Goal: Transaction & Acquisition: Purchase product/service

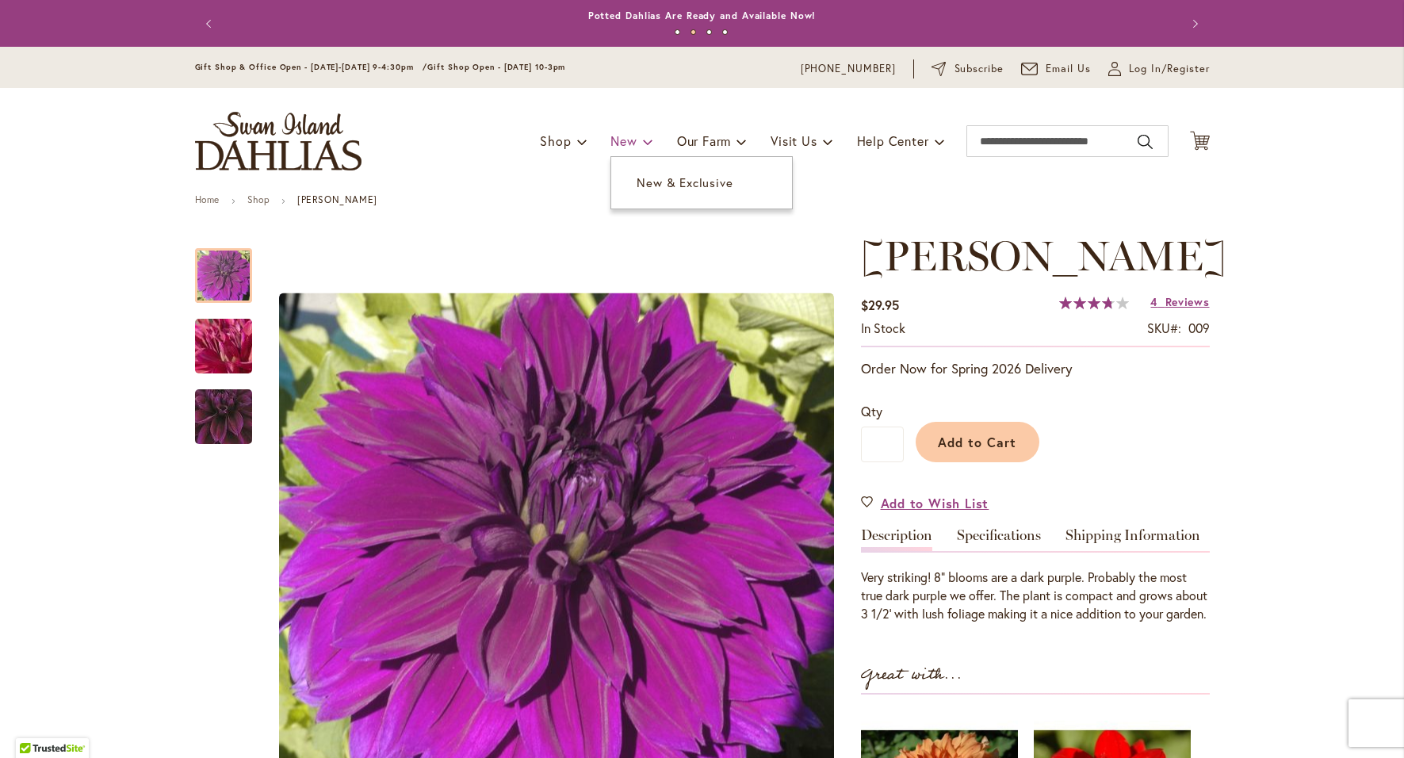
click at [623, 138] on span "New" at bounding box center [624, 140] width 26 height 17
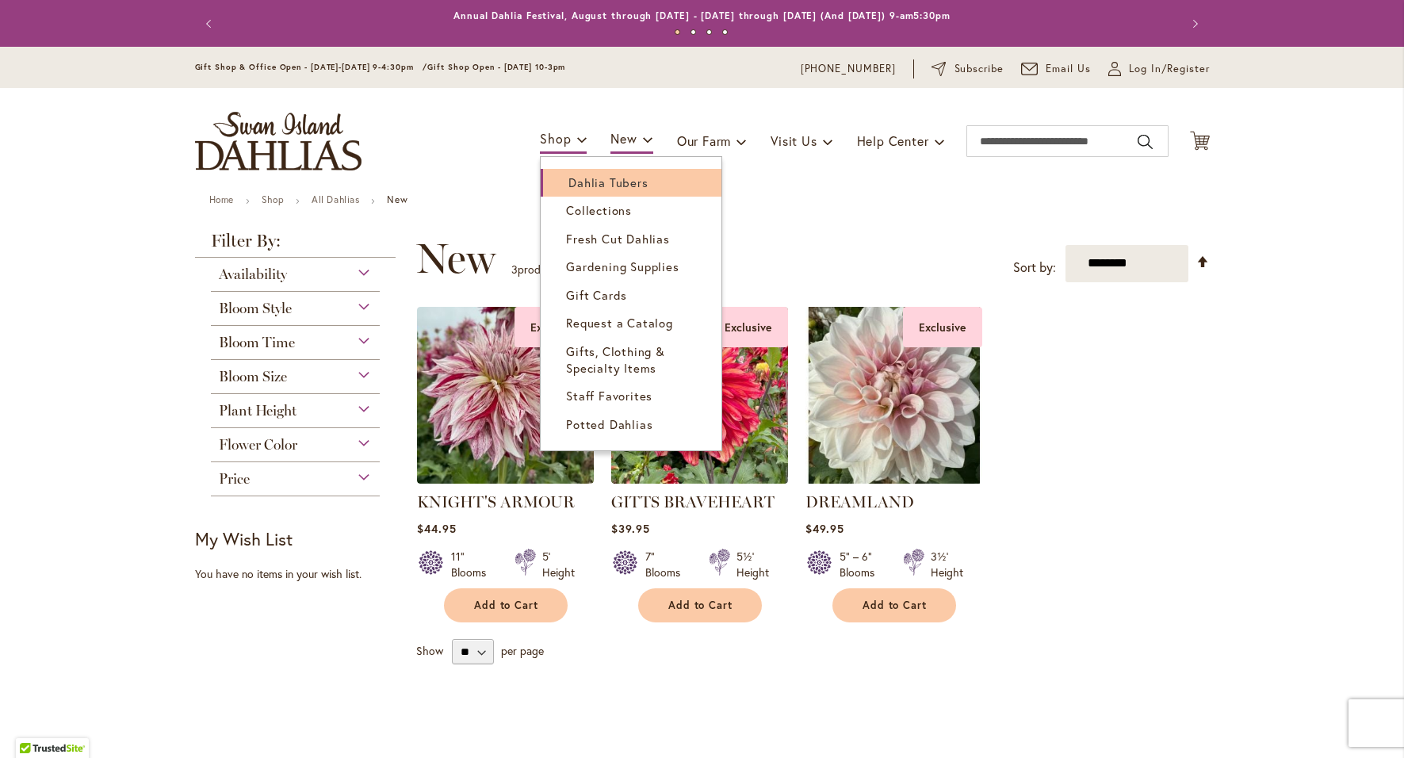
click at [570, 169] on link "Dahlia Tubers" at bounding box center [631, 183] width 181 height 28
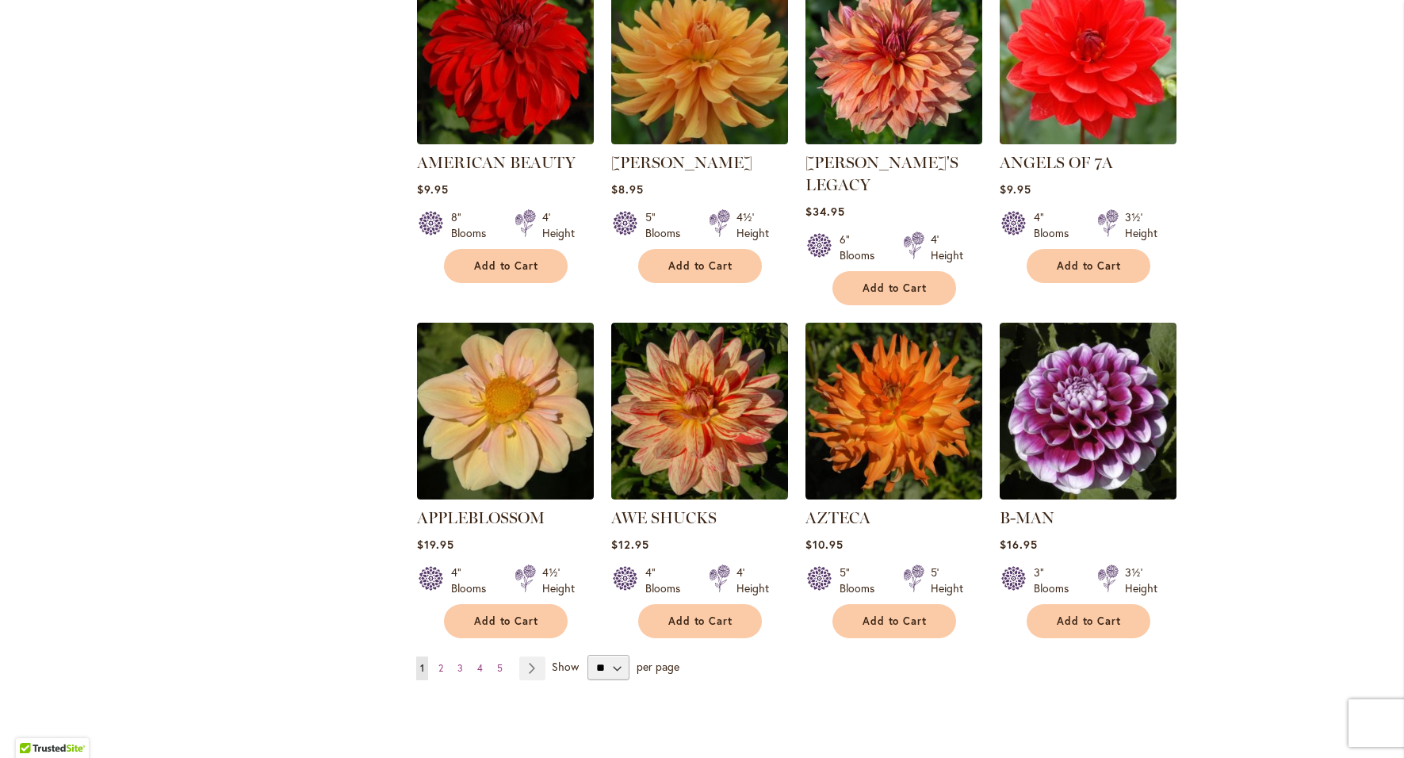
scroll to position [1110, 0]
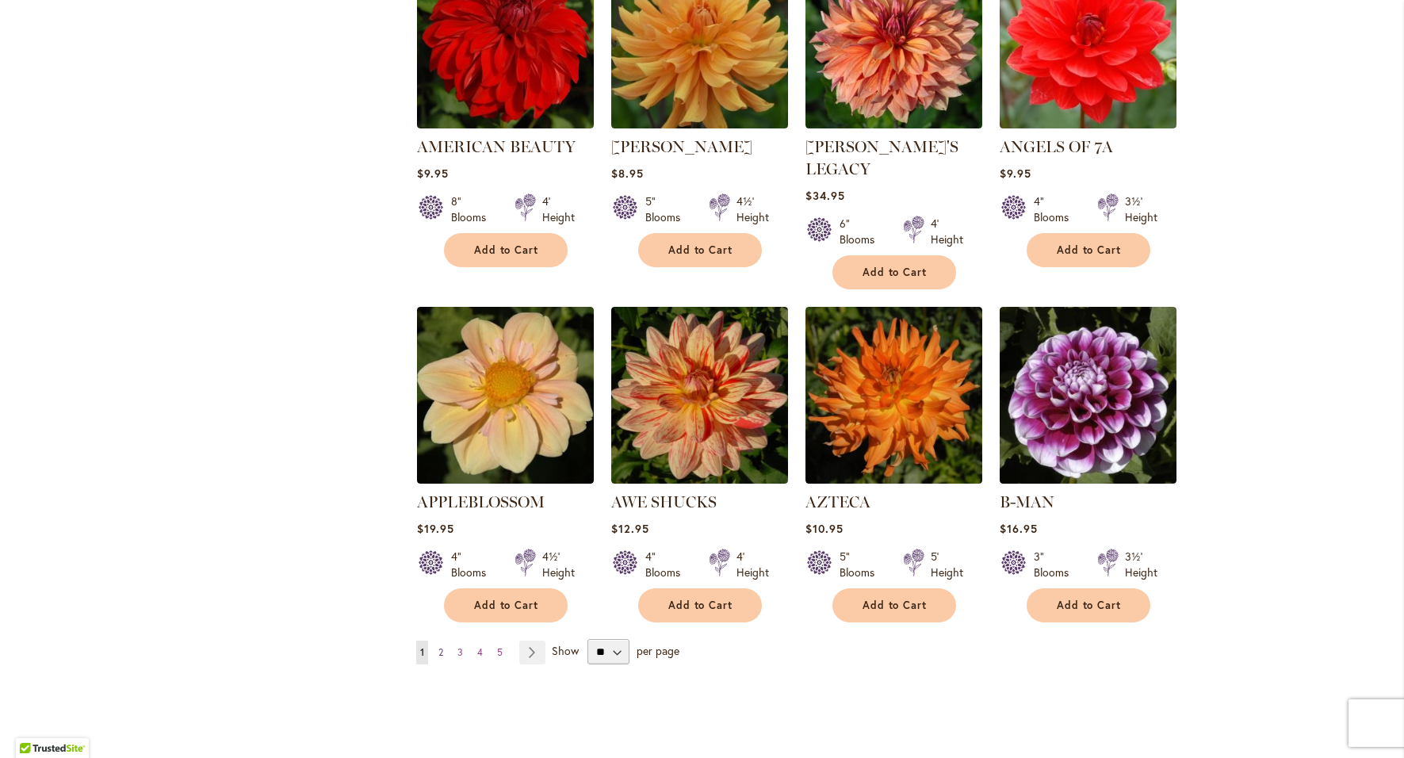
click at [439, 646] on span "2" at bounding box center [441, 652] width 5 height 12
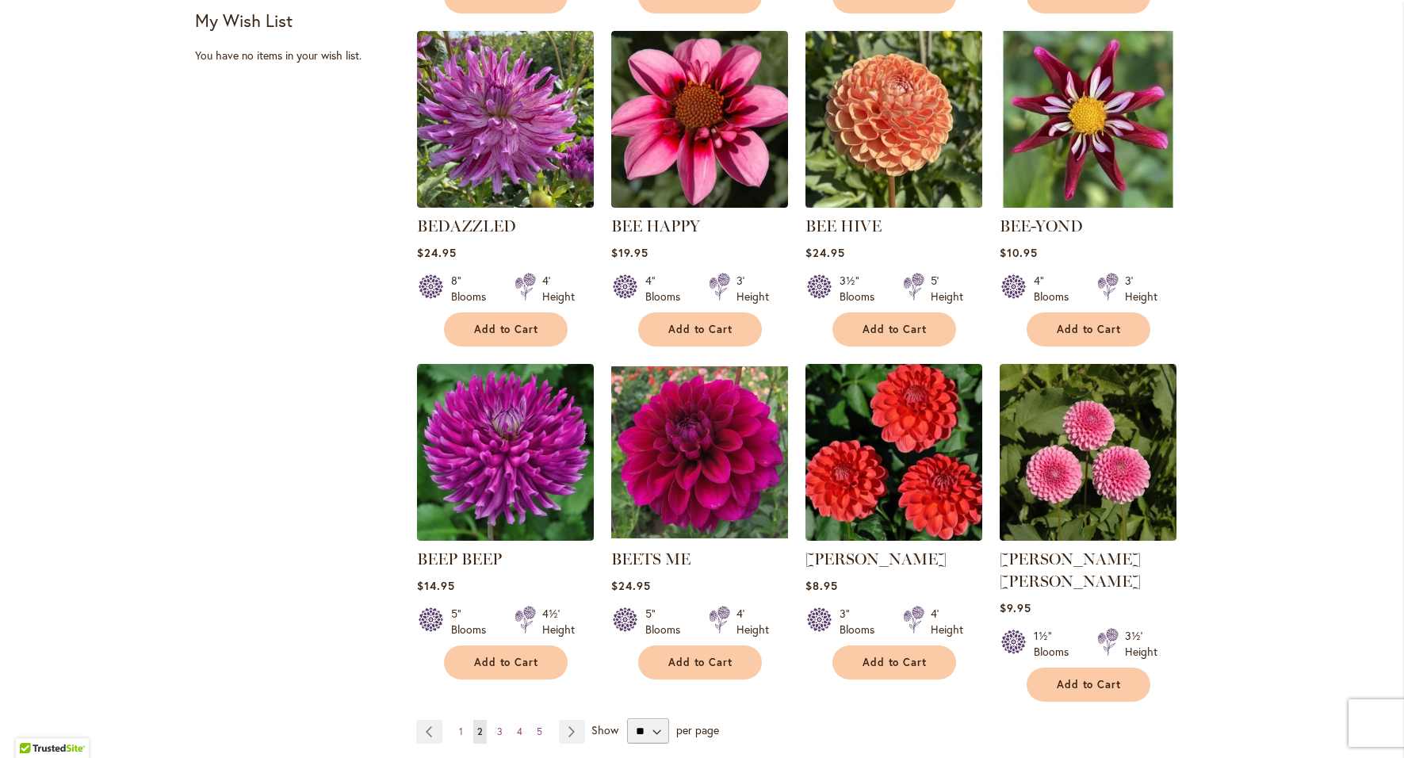
scroll to position [1110, 0]
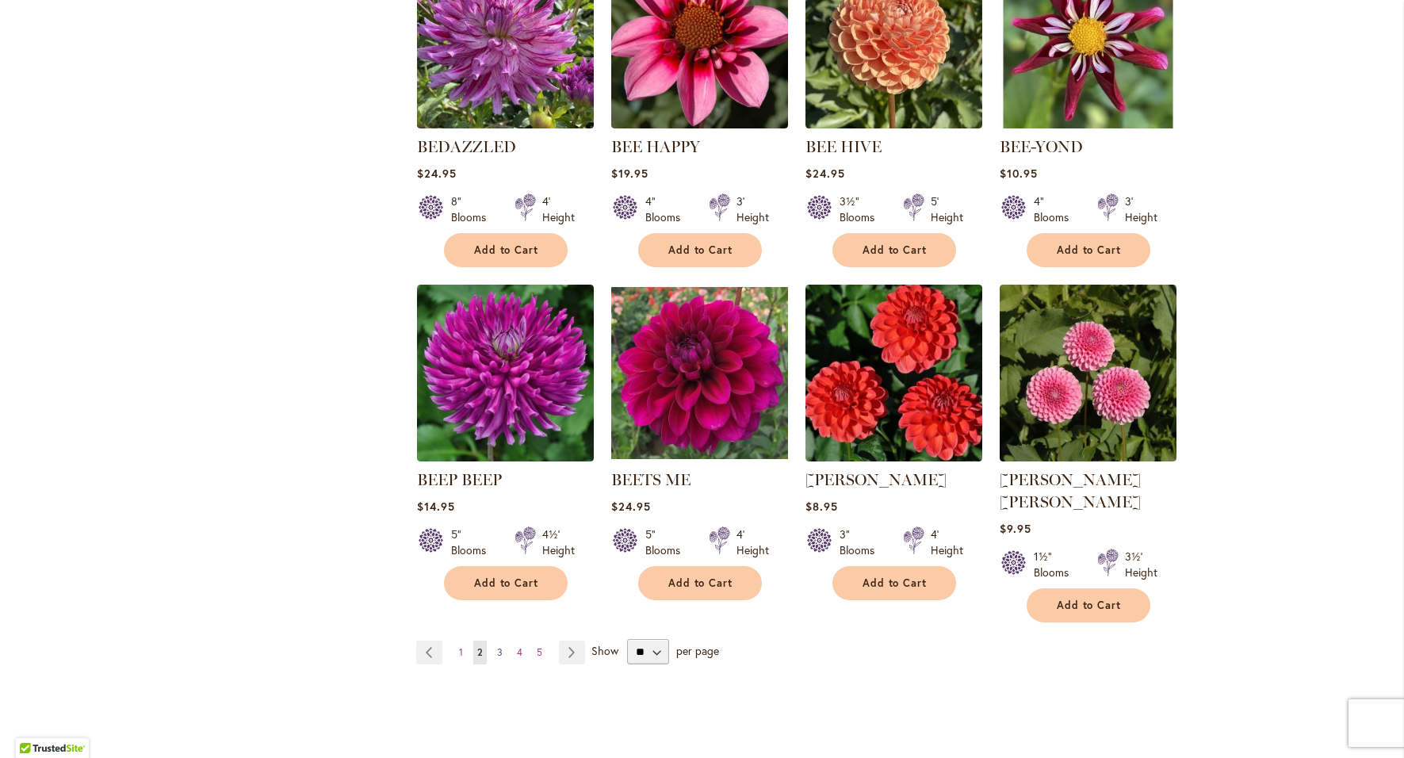
click at [495, 641] on link "Page 3" at bounding box center [499, 653] width 13 height 24
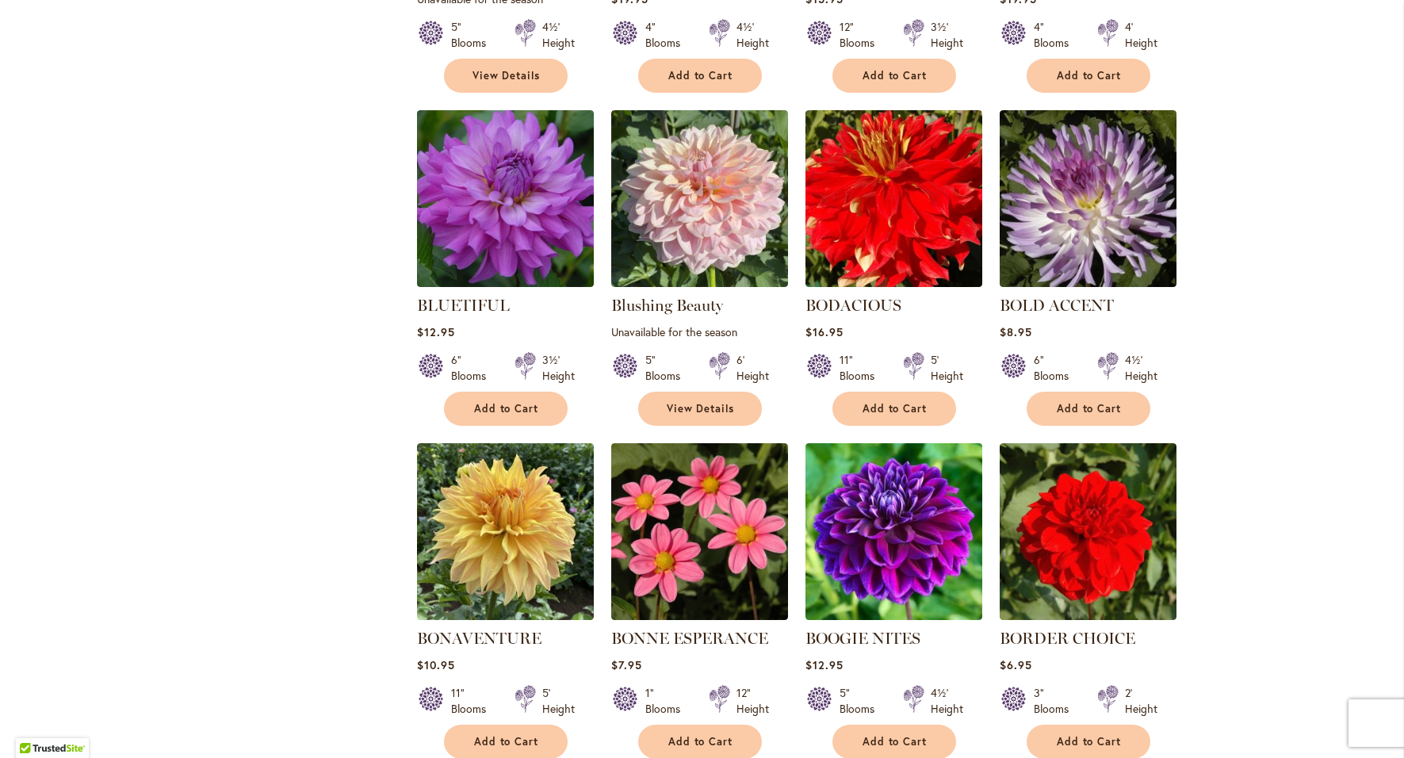
scroll to position [1110, 0]
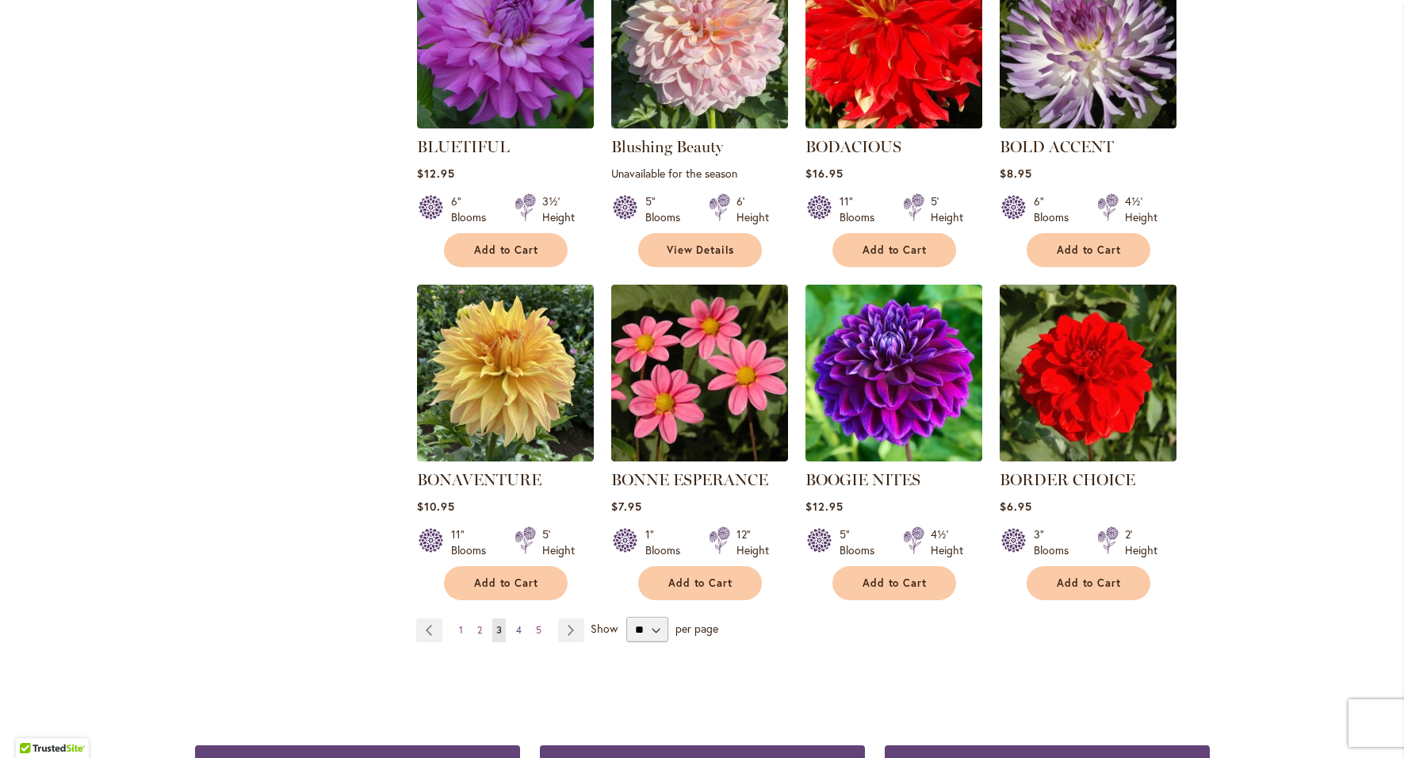
click at [516, 624] on span "4" at bounding box center [519, 630] width 6 height 12
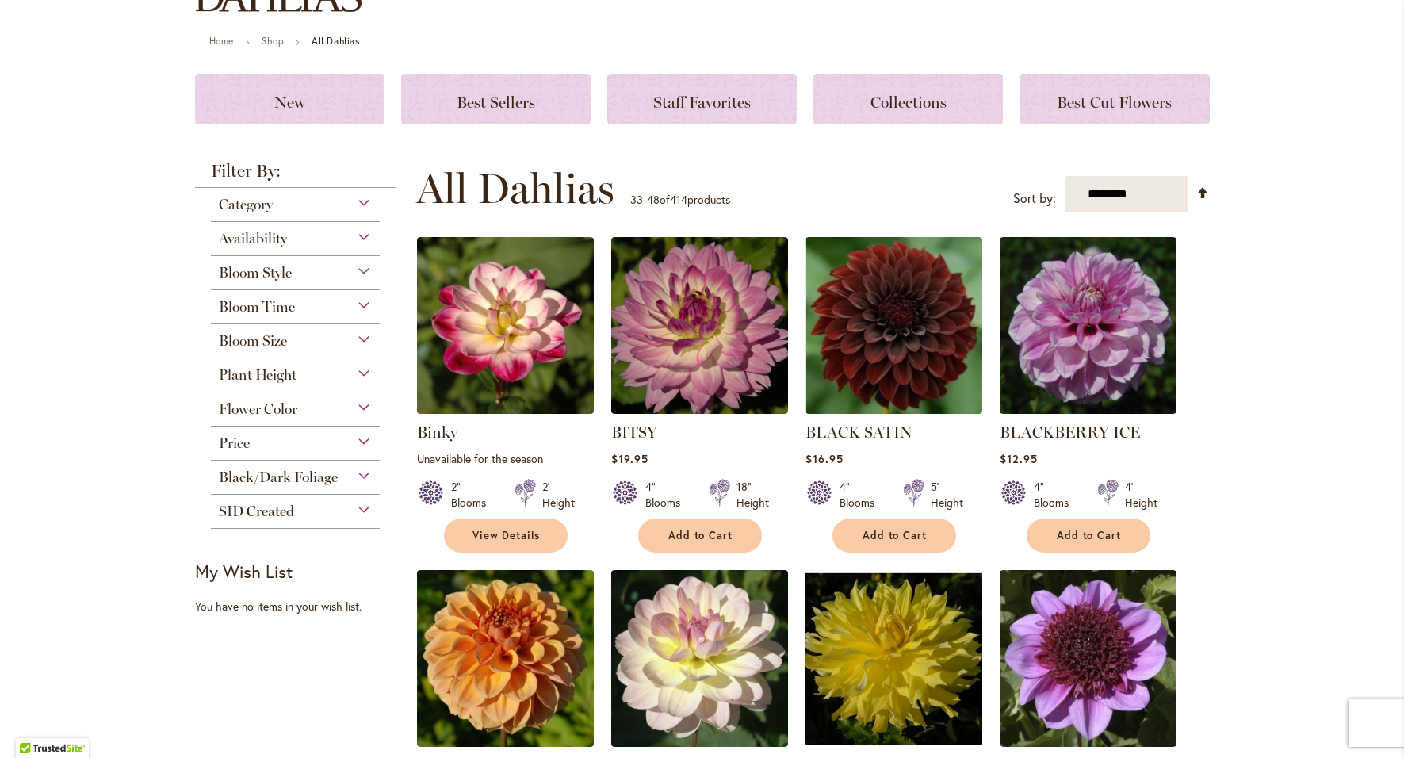
scroll to position [79, 0]
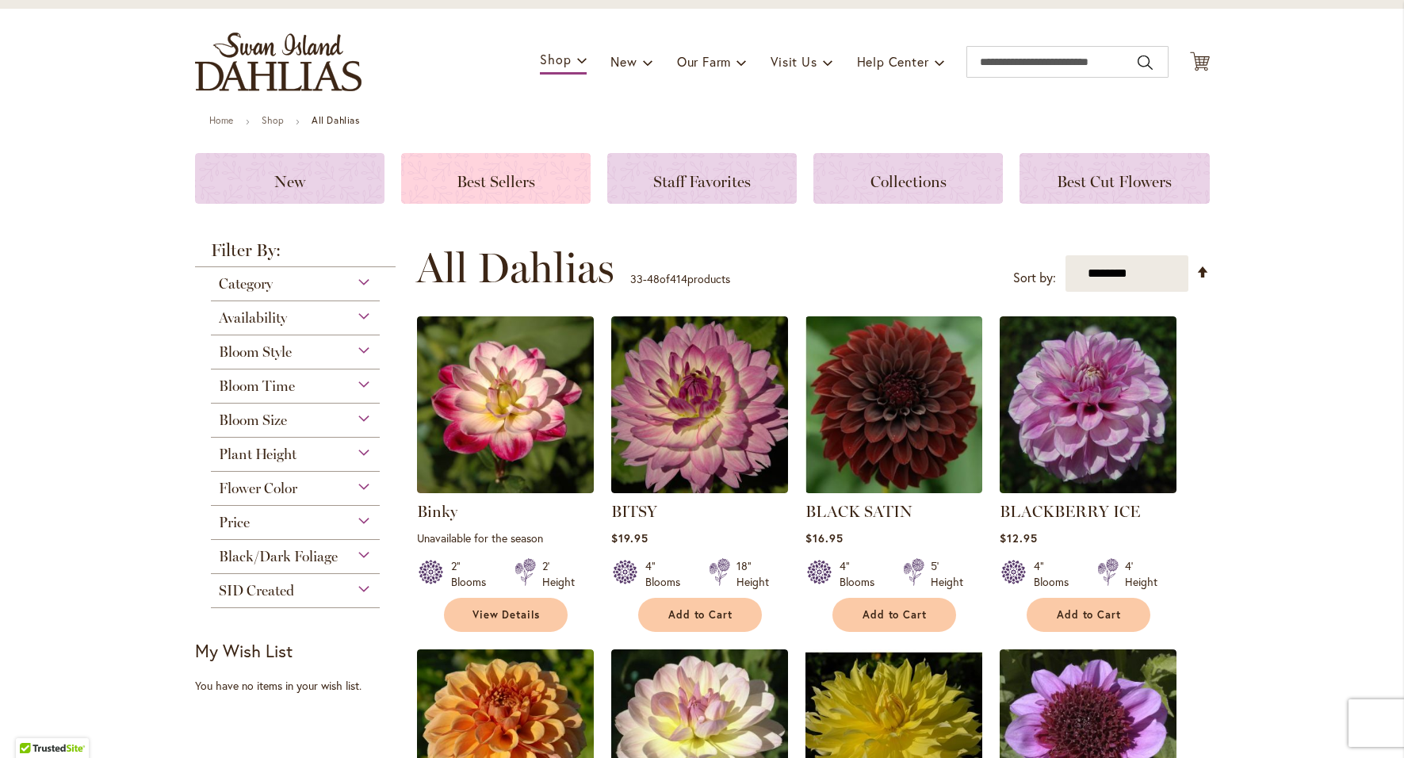
click at [439, 177] on h3 "Best Sellers" at bounding box center [495, 178] width 151 height 17
click at [488, 185] on span "Best Sellers" at bounding box center [496, 181] width 79 height 19
click at [485, 179] on span "Best Sellers" at bounding box center [496, 181] width 79 height 19
click at [485, 178] on span "Best Sellers" at bounding box center [496, 181] width 79 height 19
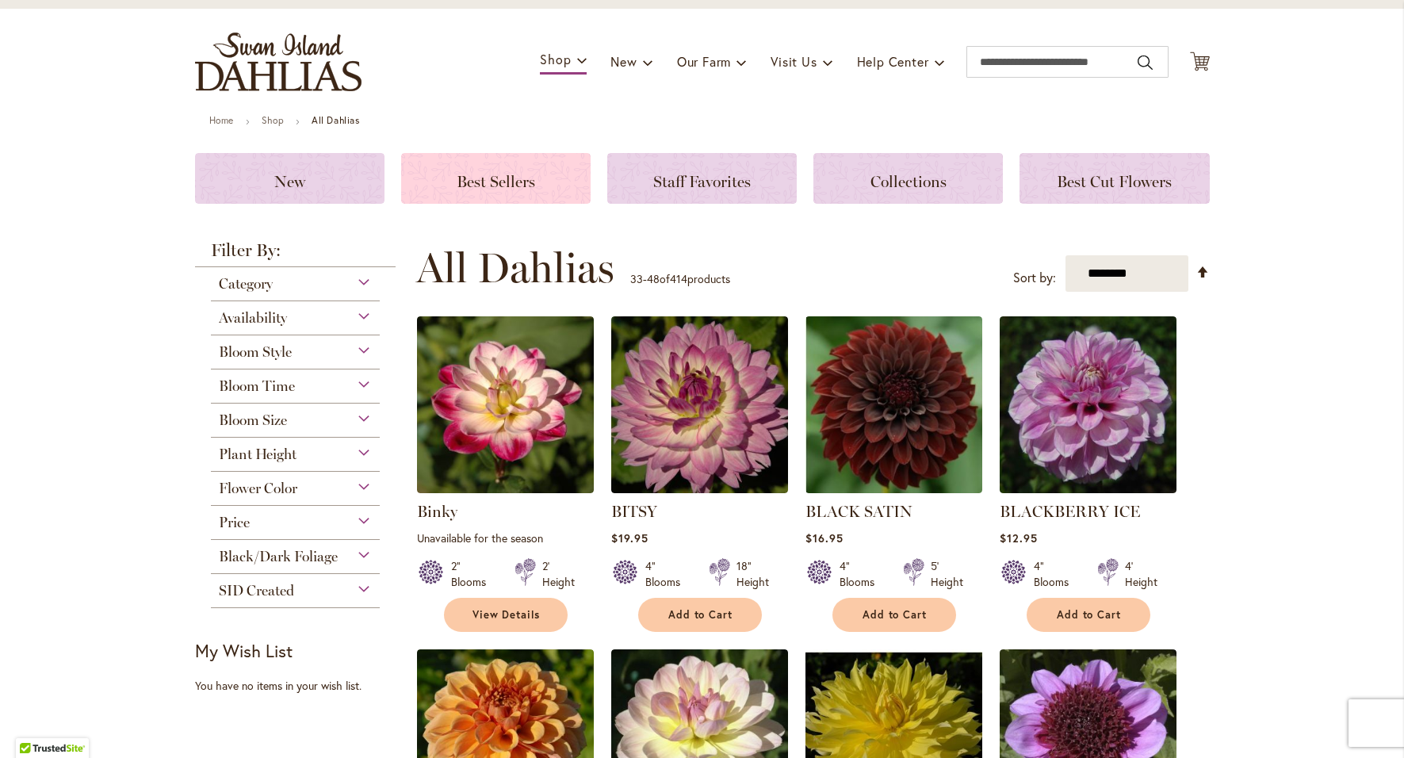
click at [485, 178] on span "Best Sellers" at bounding box center [496, 181] width 79 height 19
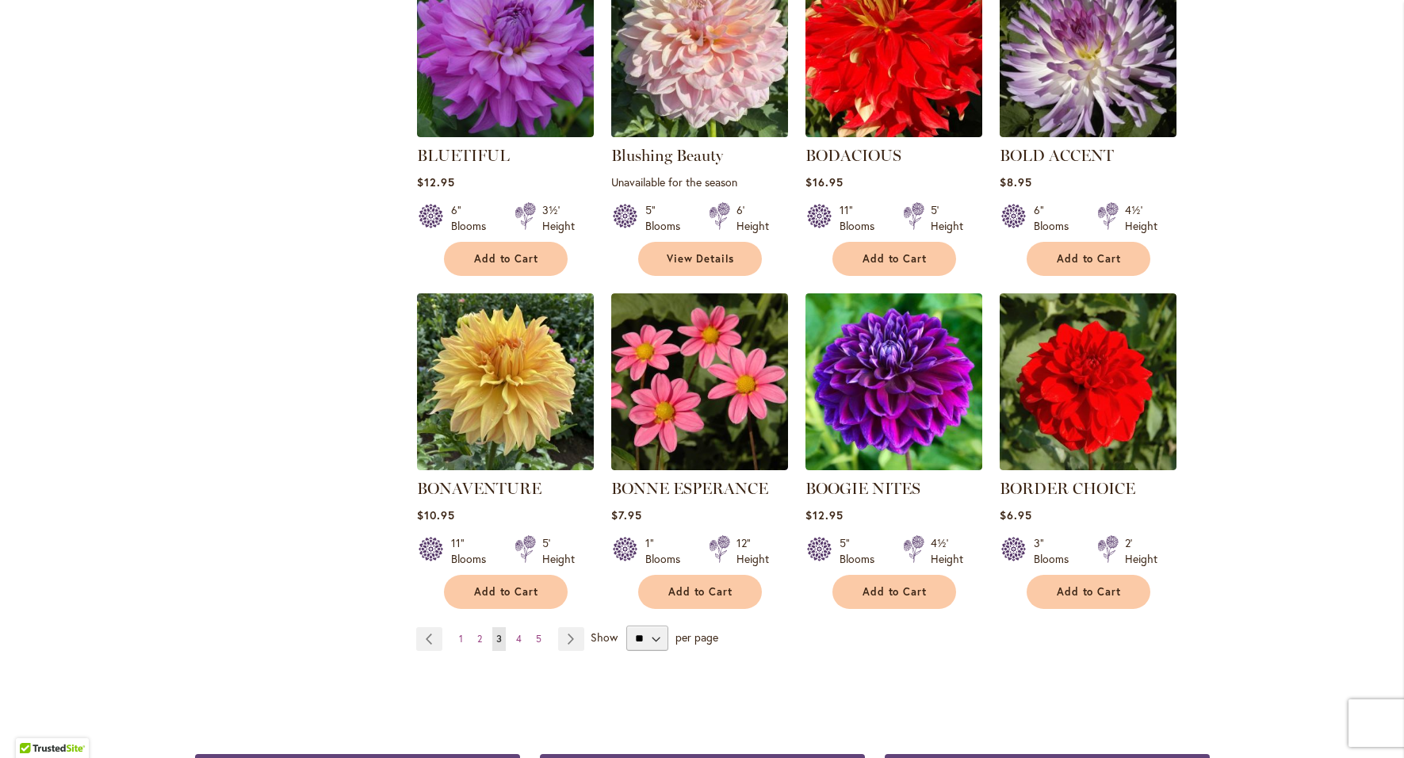
scroll to position [1110, 0]
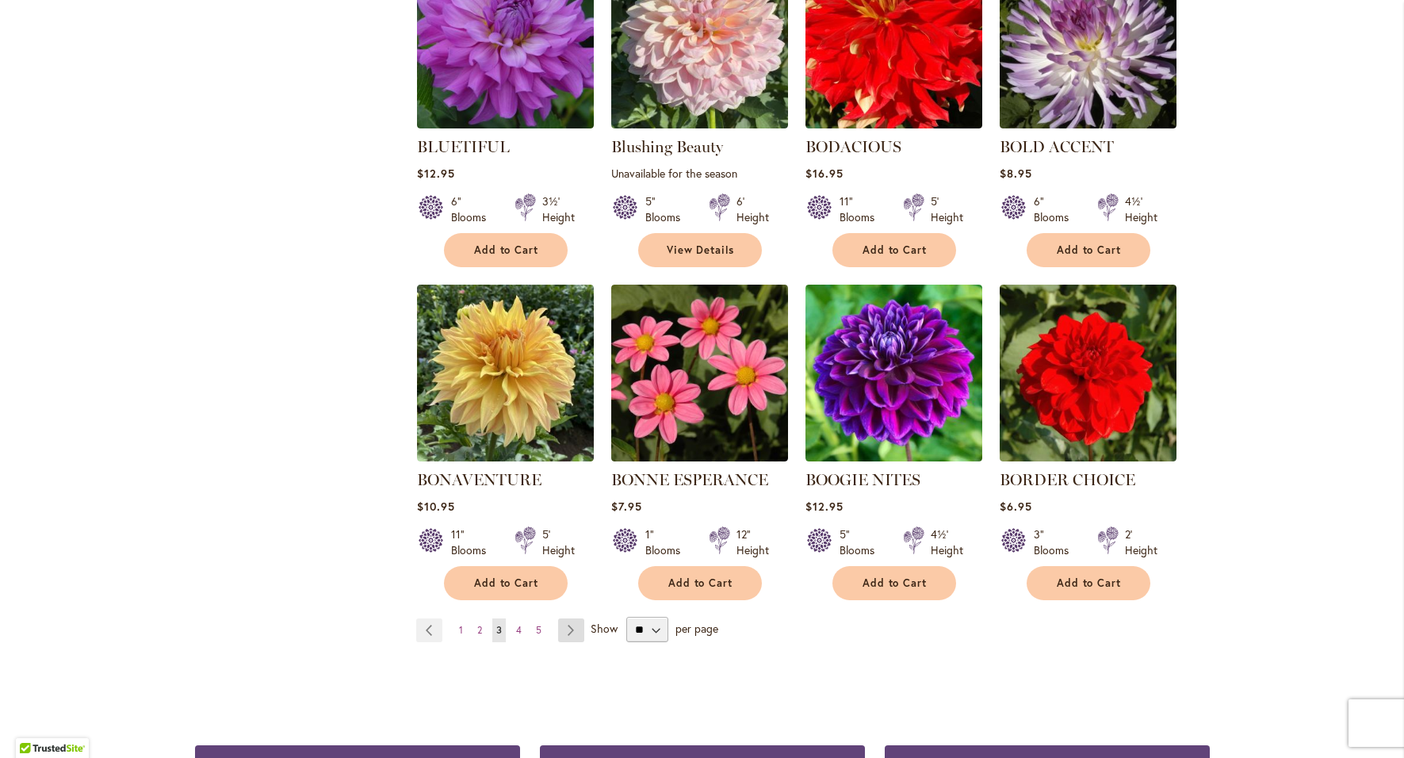
click at [565, 626] on link "Page Next" at bounding box center [571, 631] width 26 height 24
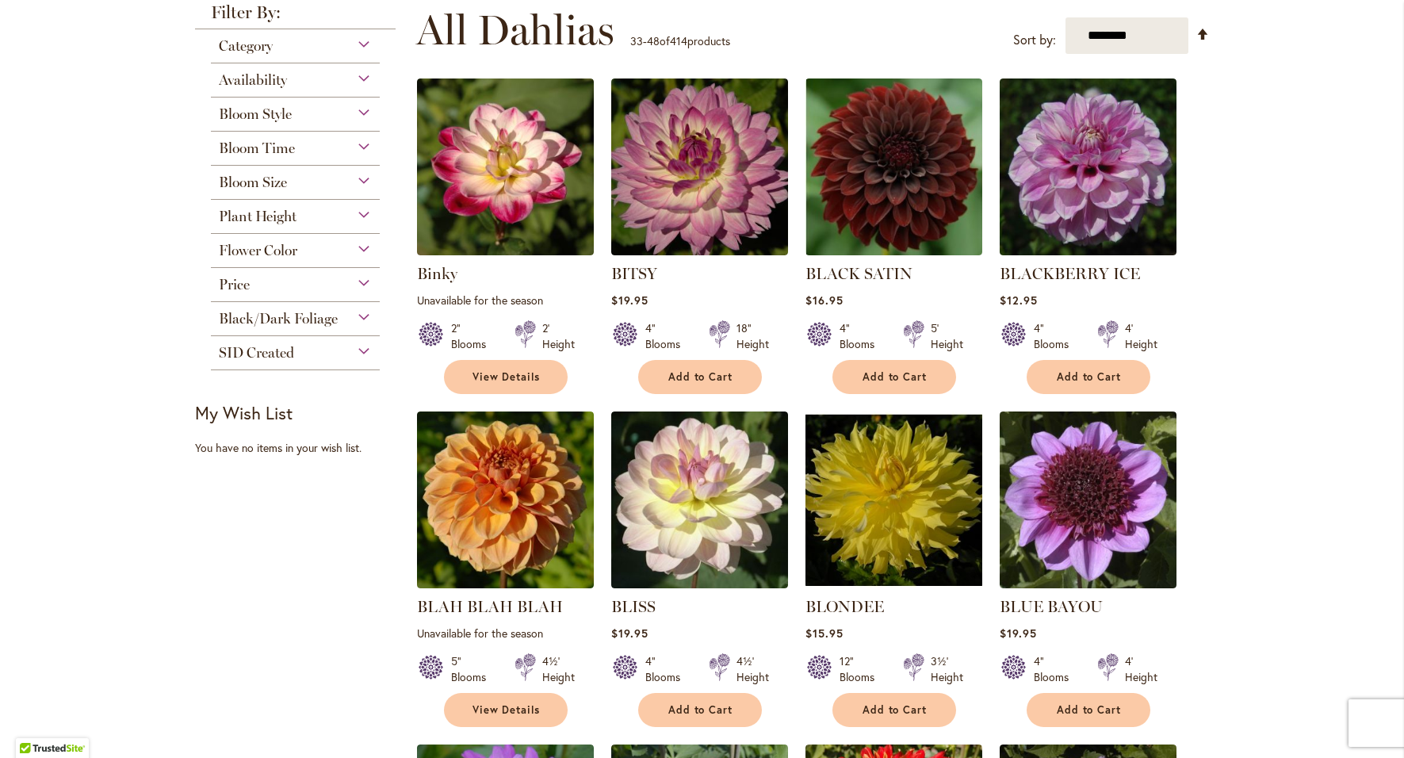
scroll to position [0, 0]
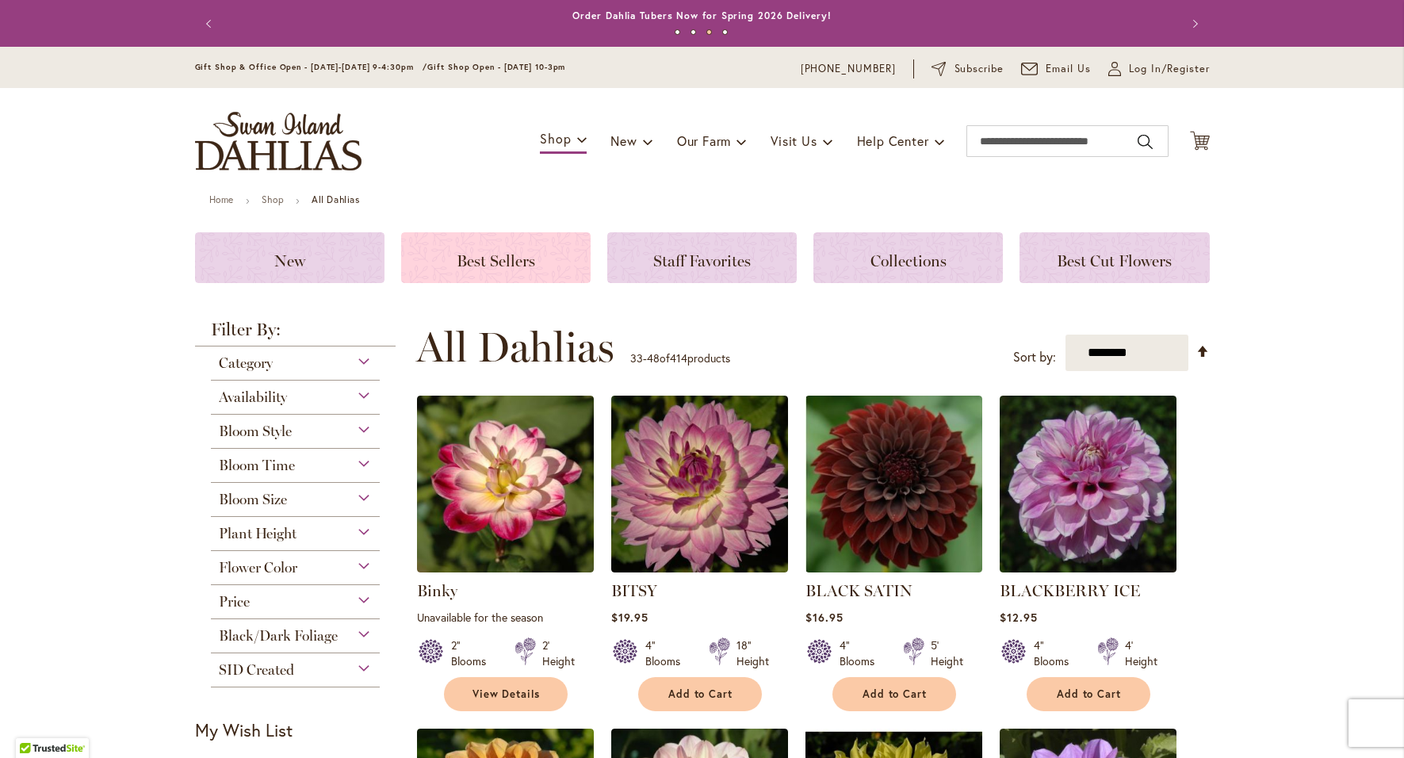
click at [508, 251] on span "Best Sellers" at bounding box center [496, 260] width 79 height 19
click at [488, 266] on span "Best Sellers" at bounding box center [496, 260] width 79 height 19
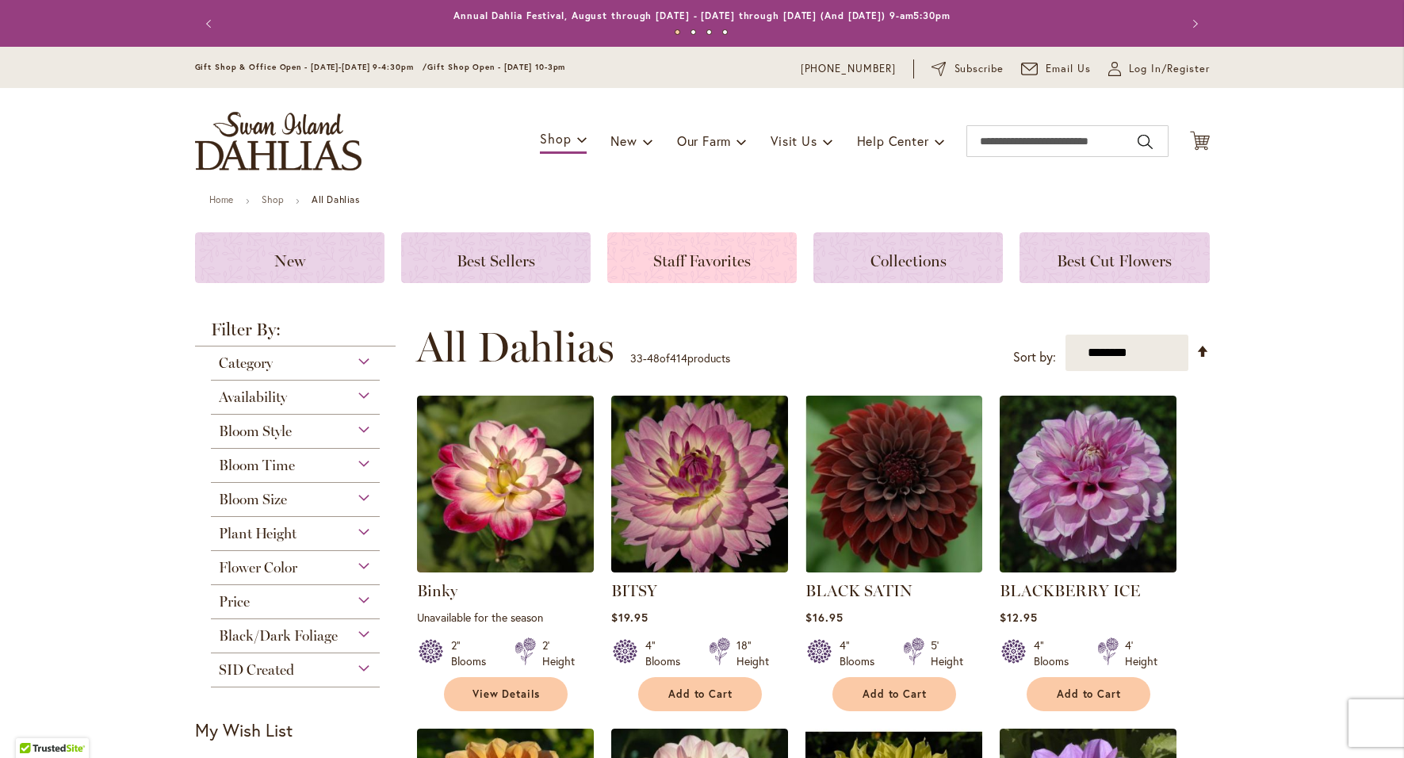
click at [680, 251] on span "Staff Favorites" at bounding box center [702, 260] width 98 height 19
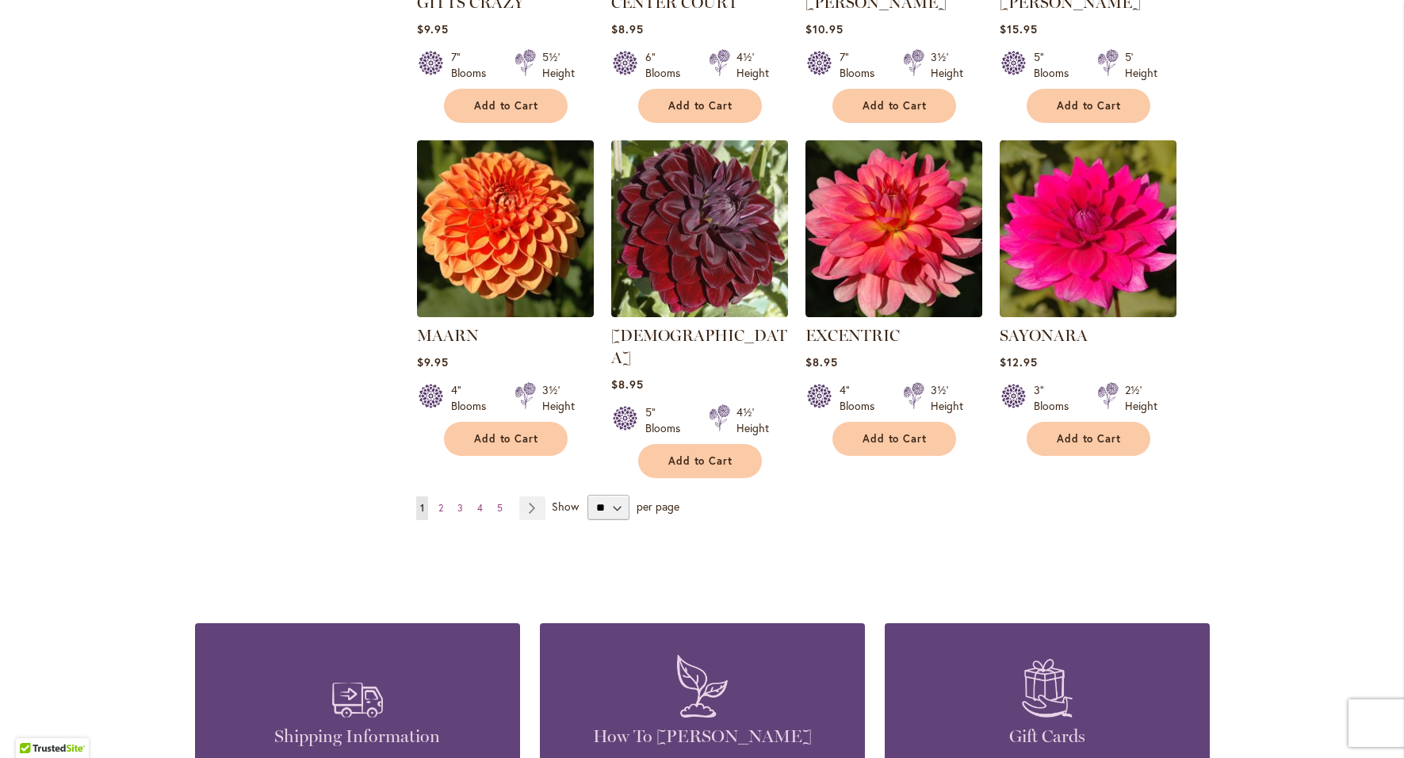
scroll to position [1189, 0]
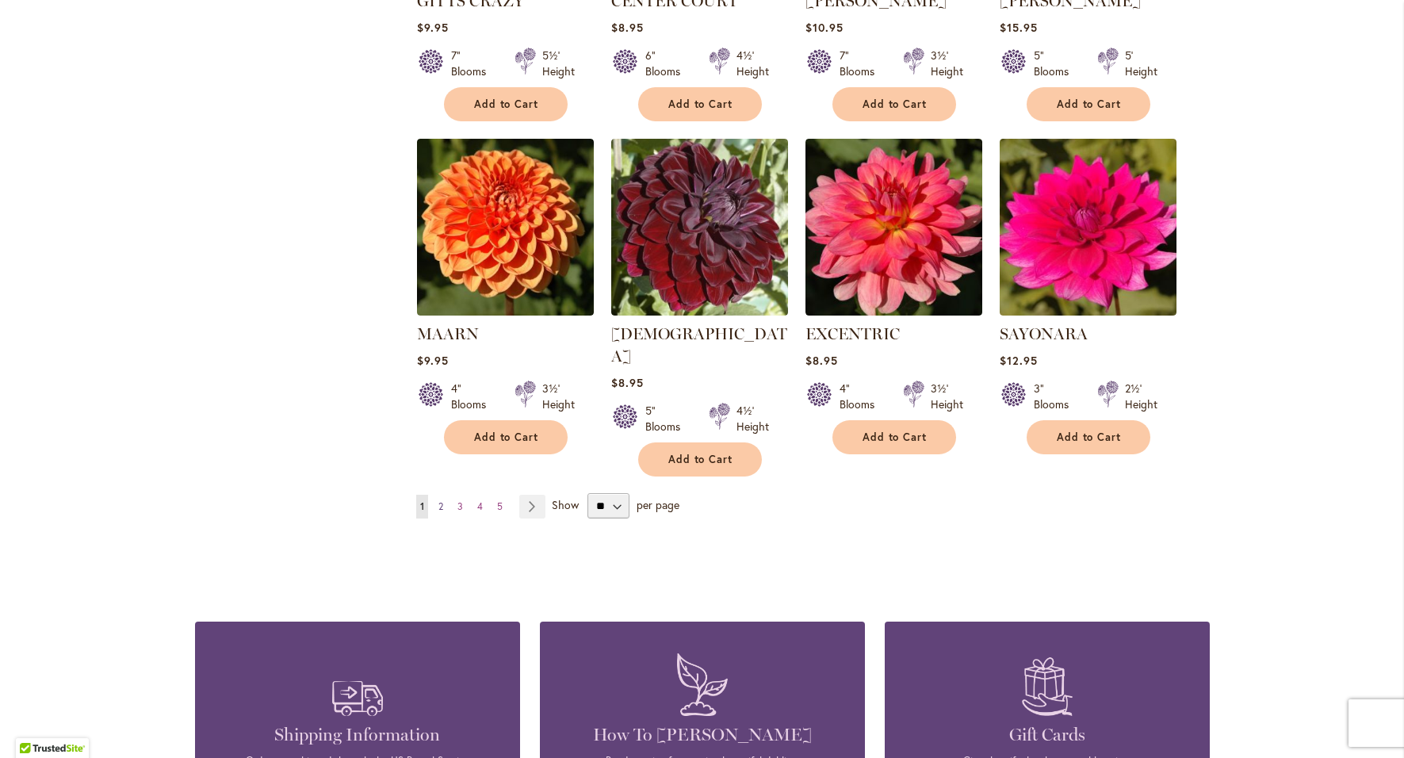
click at [435, 495] on link "Page 2" at bounding box center [441, 507] width 13 height 24
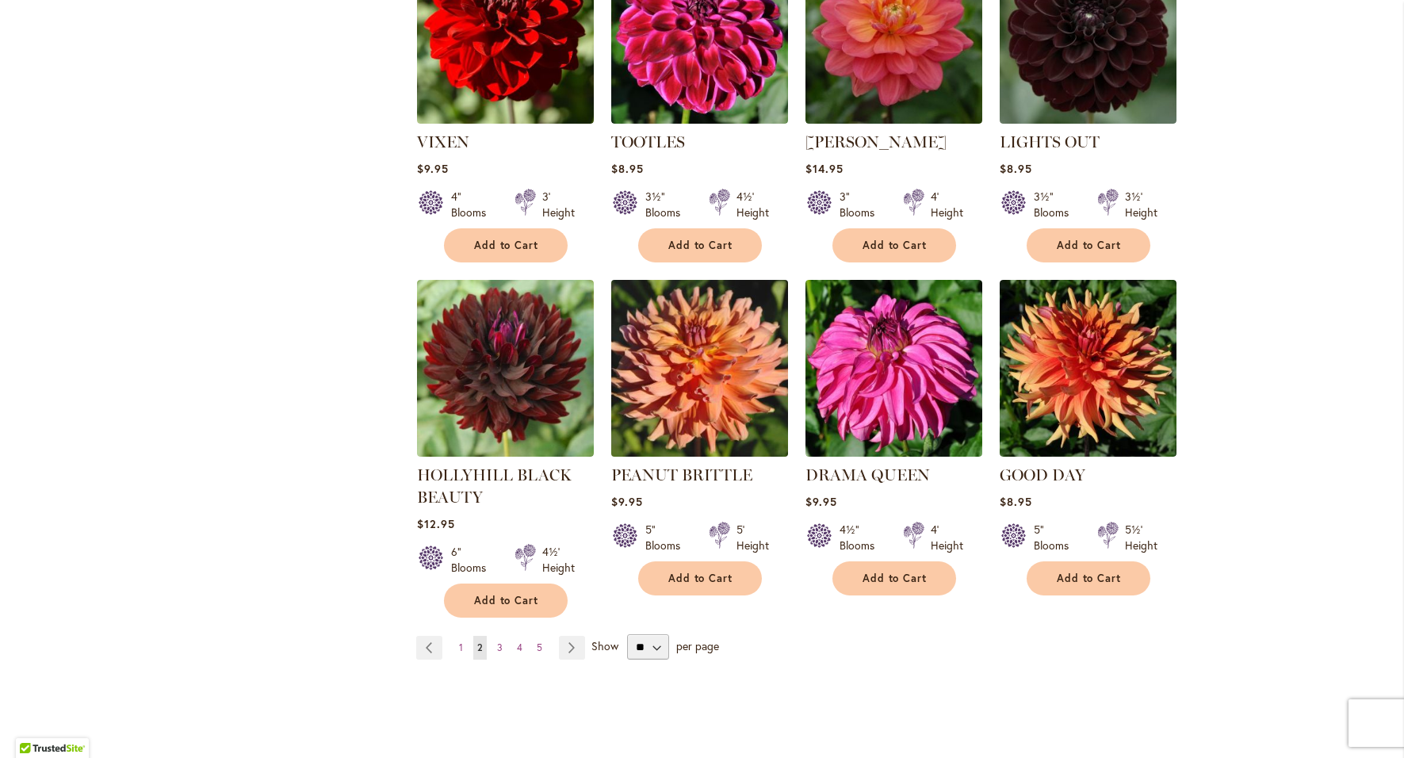
scroll to position [1110, 0]
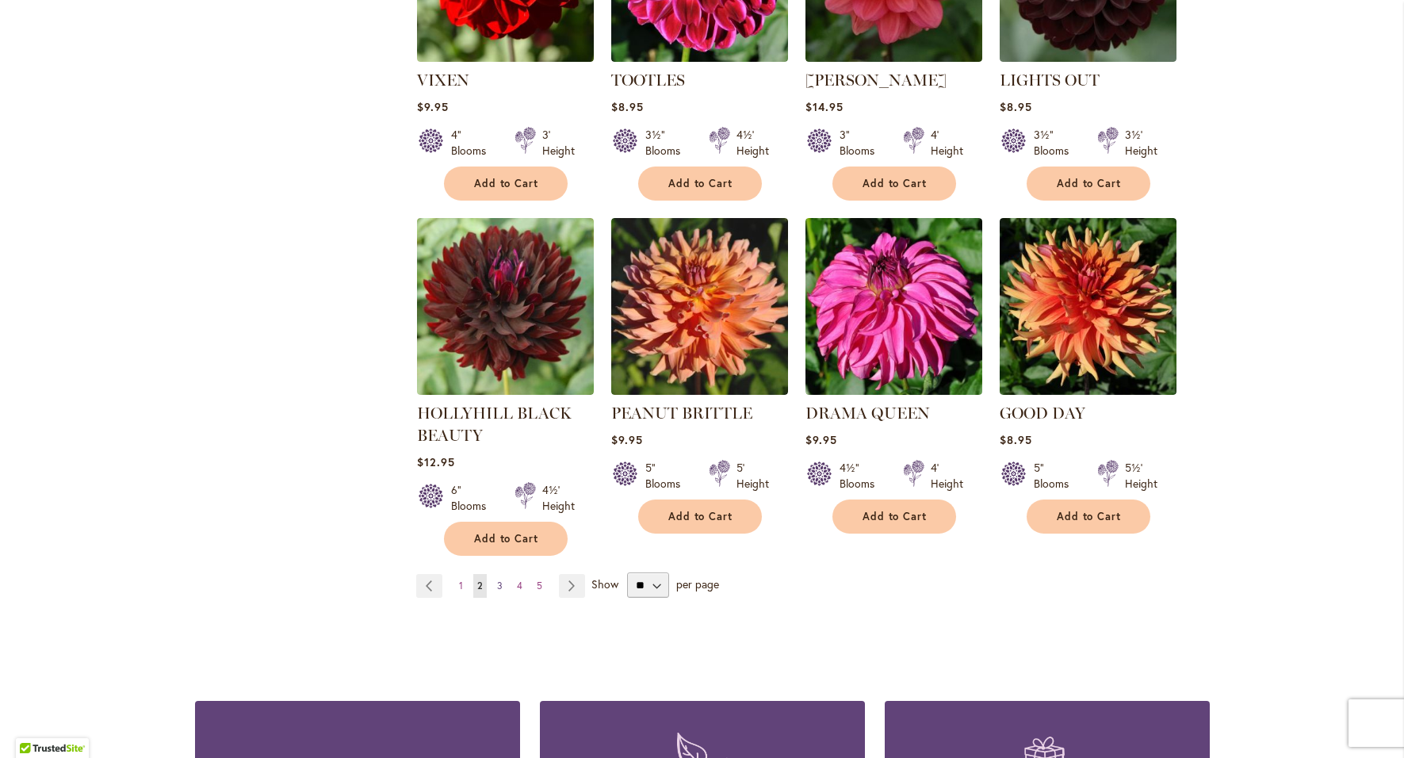
click at [497, 580] on span "3" at bounding box center [500, 586] width 6 height 12
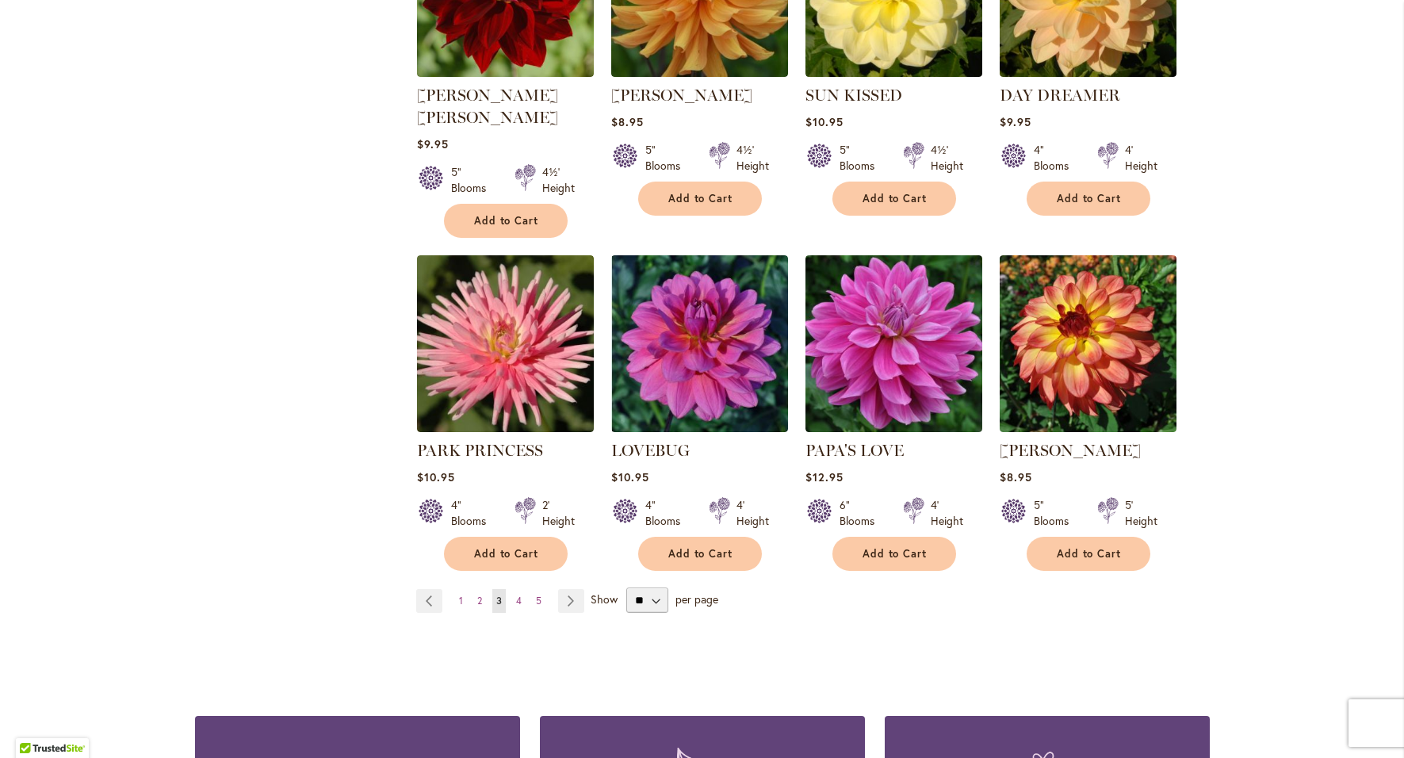
scroll to position [1110, 0]
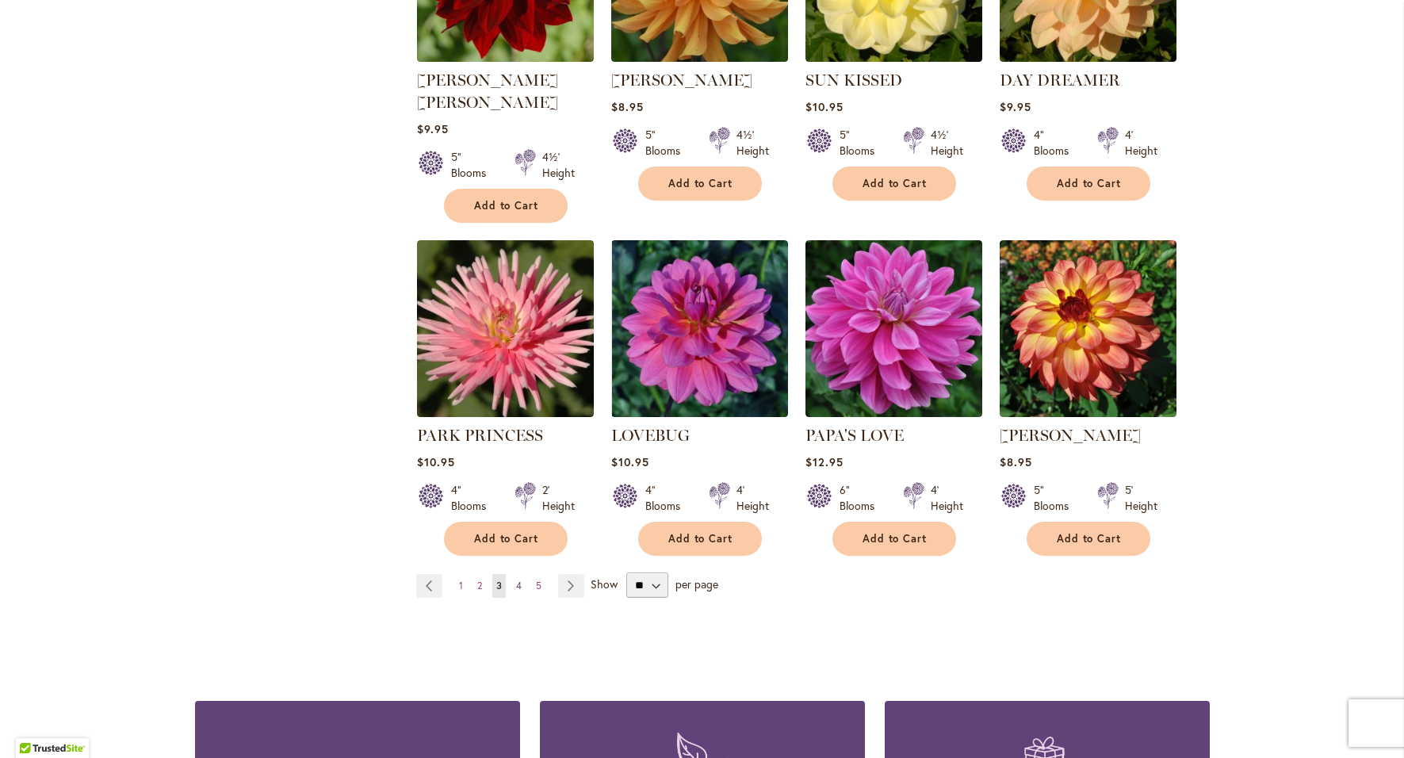
click at [516, 580] on span "4" at bounding box center [519, 586] width 6 height 12
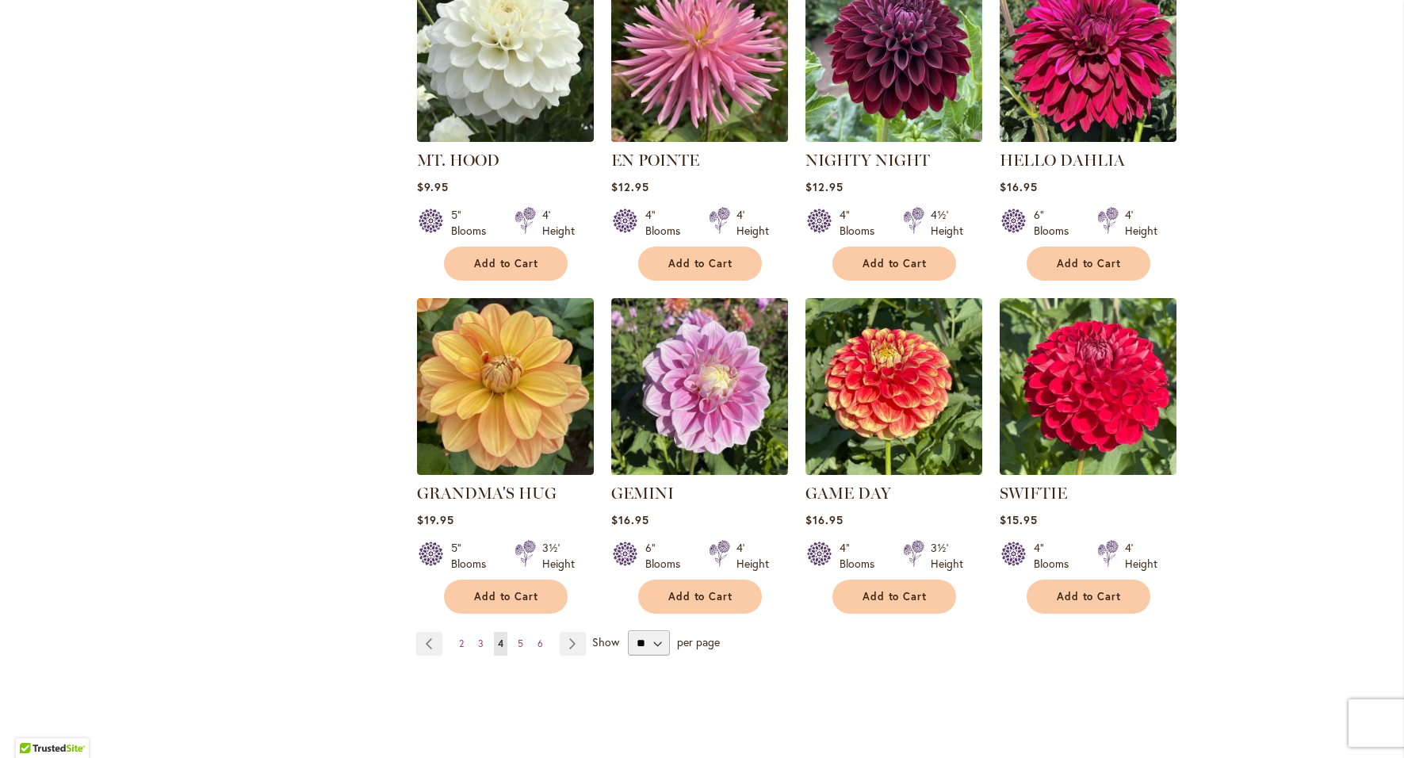
scroll to position [1031, 0]
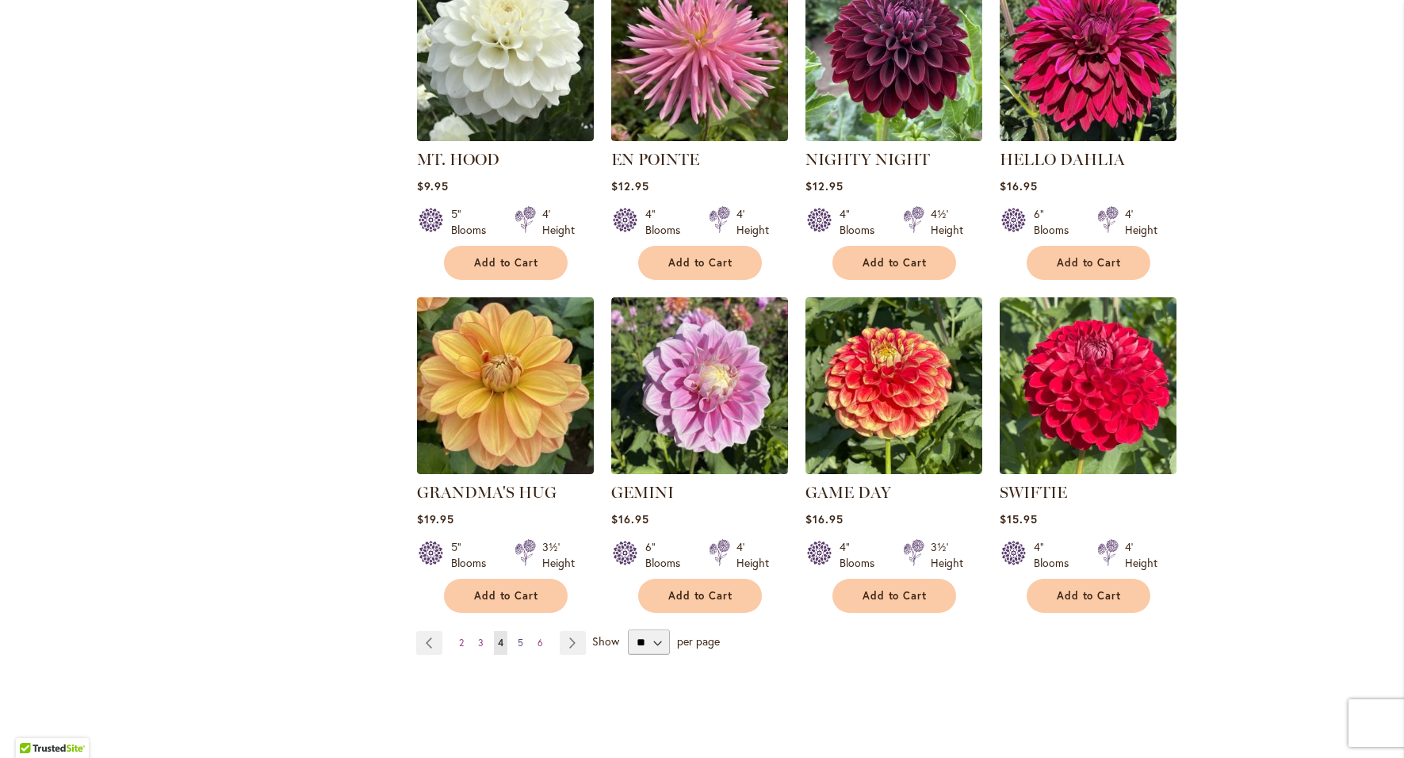
click at [520, 631] on link "Page 5" at bounding box center [520, 643] width 13 height 24
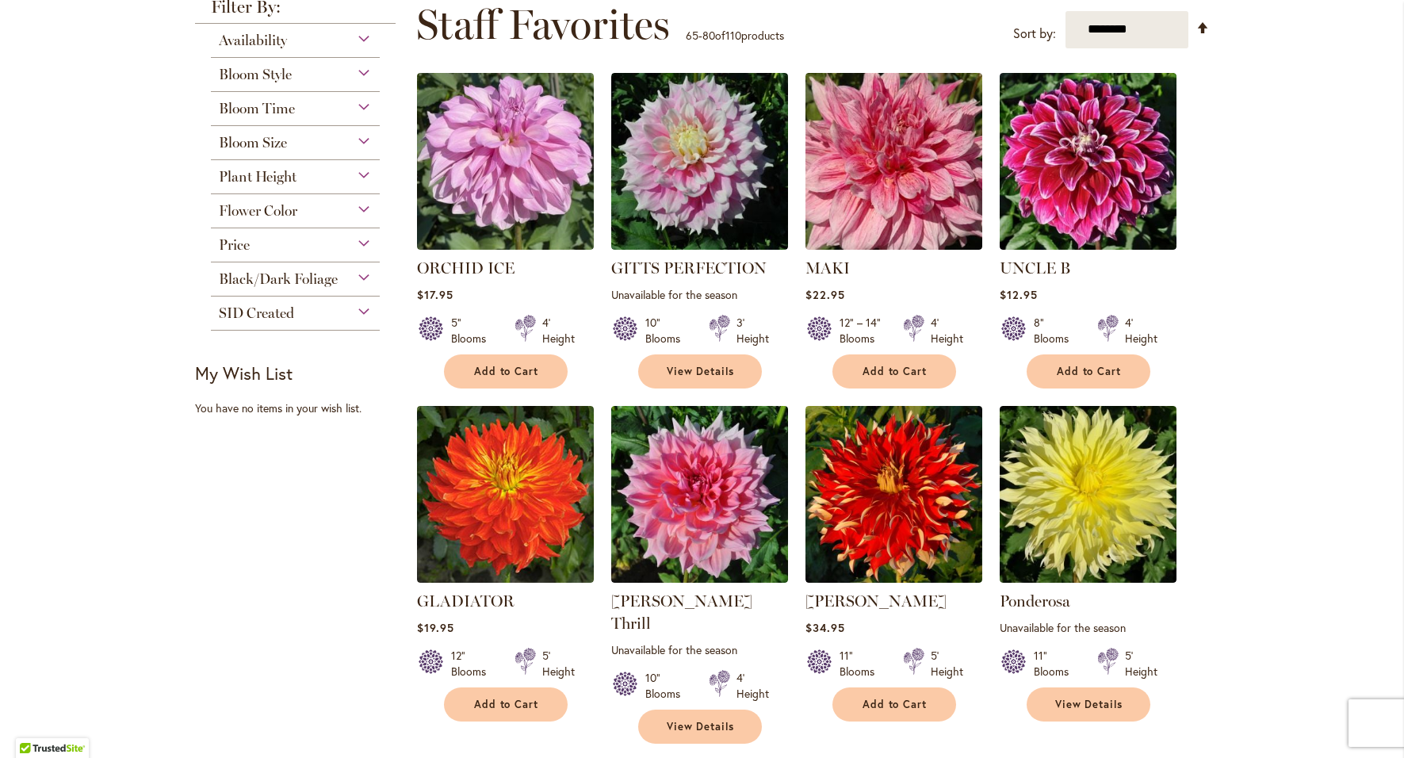
scroll to position [238, 0]
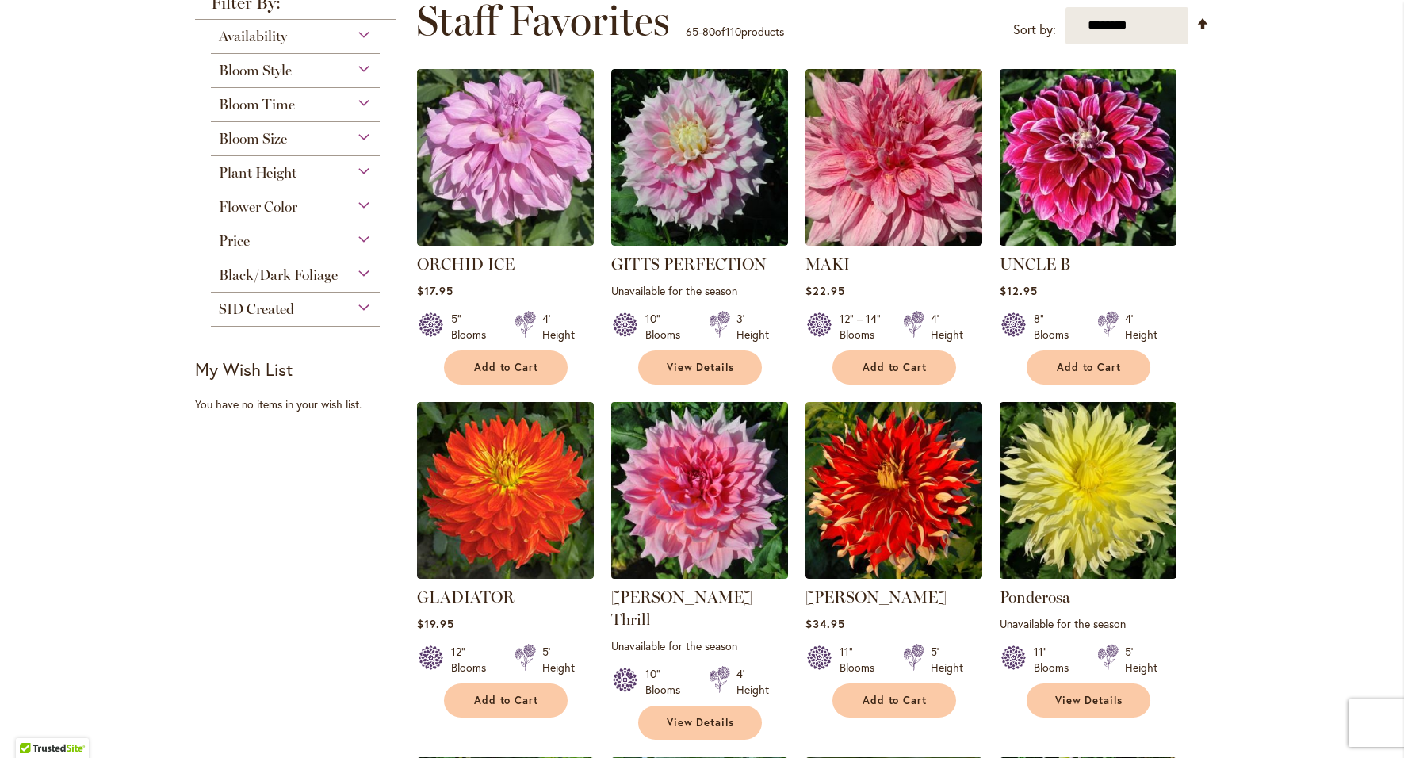
click at [710, 504] on img at bounding box center [700, 490] width 186 height 186
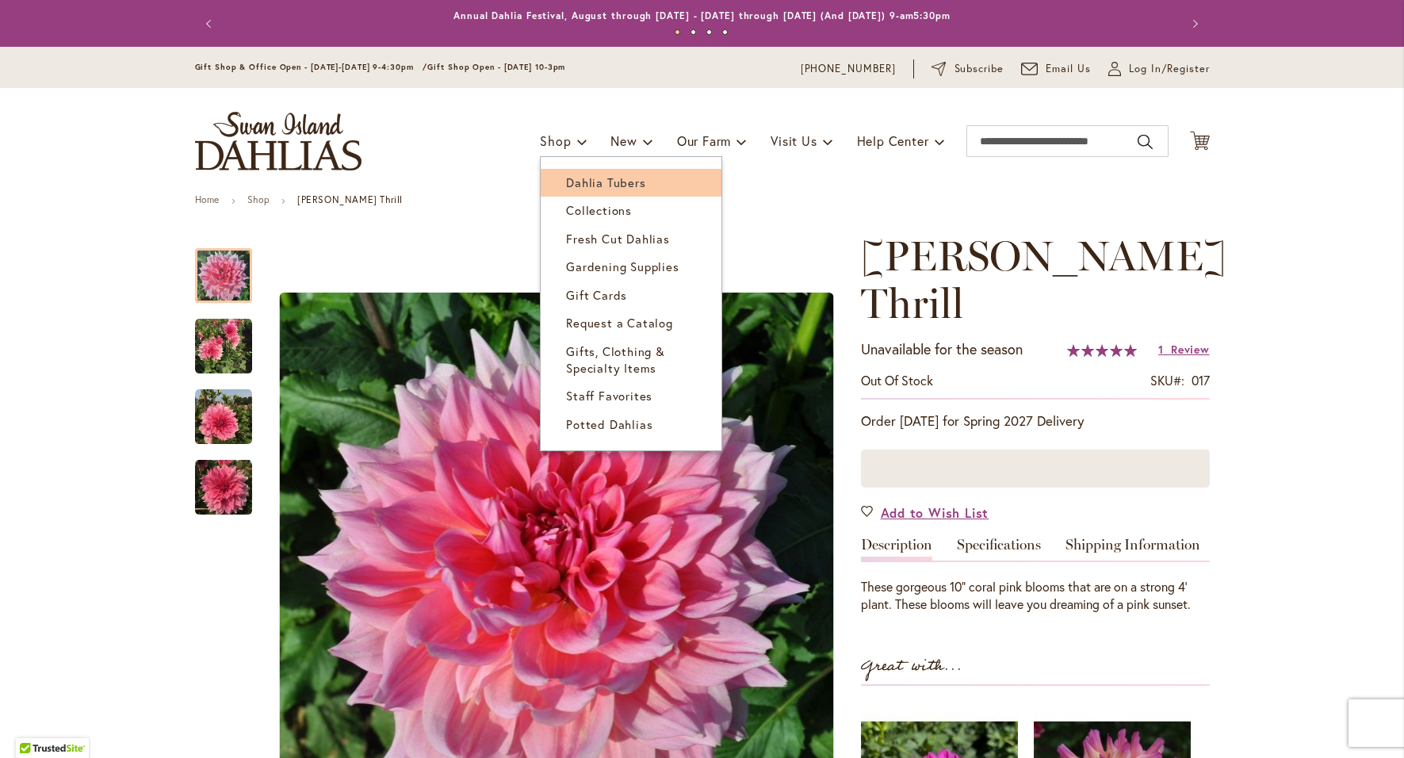
click at [589, 195] on link "Dahlia Tubers" at bounding box center [631, 183] width 181 height 28
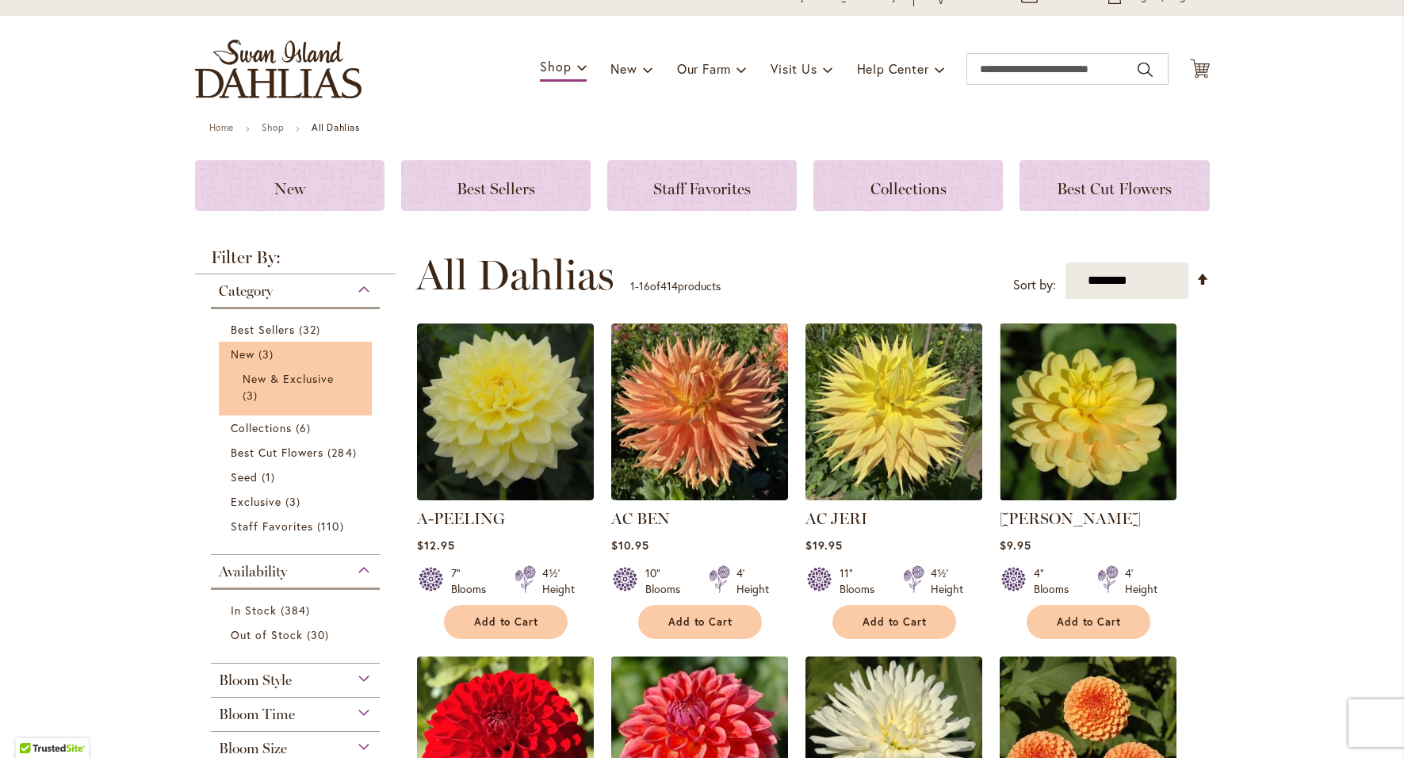
scroll to position [317, 0]
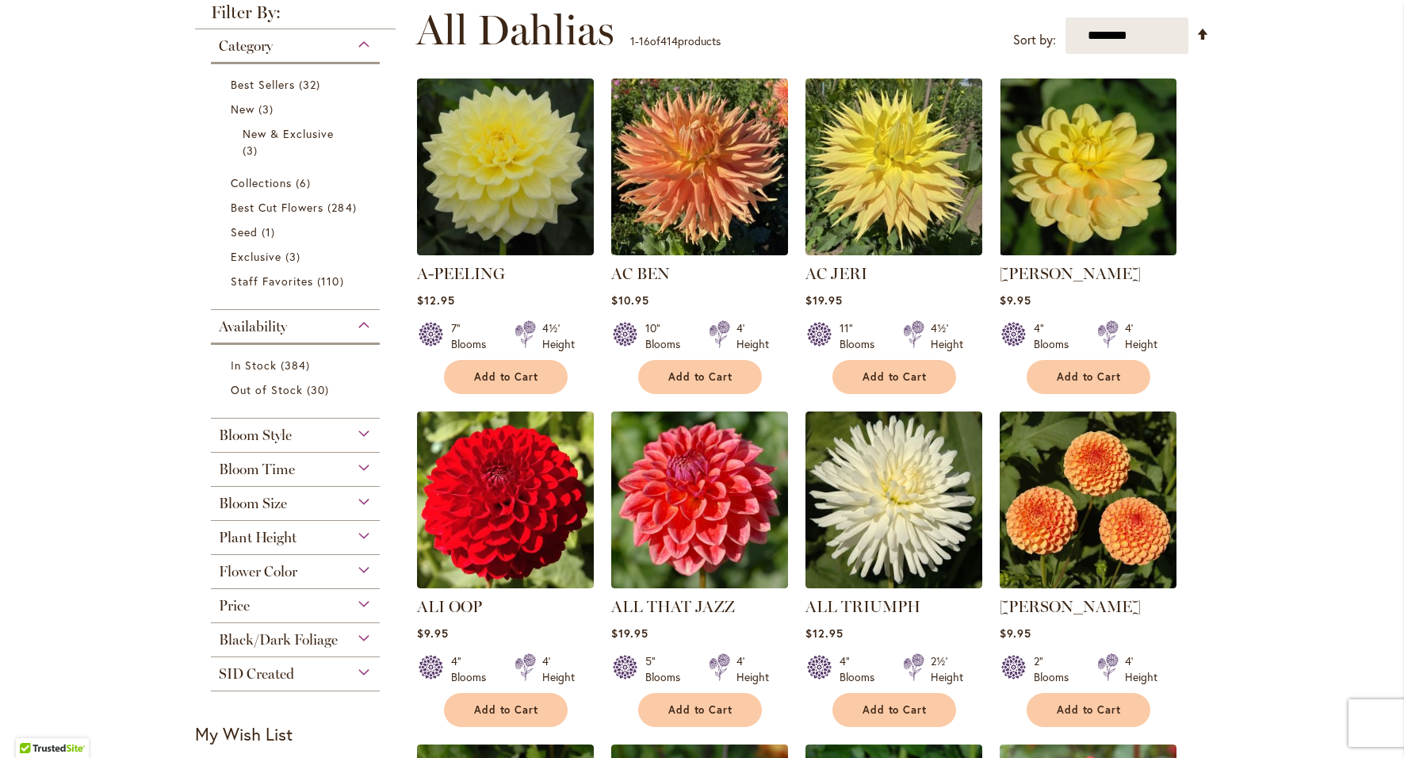
click at [311, 508] on div "Bloom Size" at bounding box center [296, 499] width 170 height 25
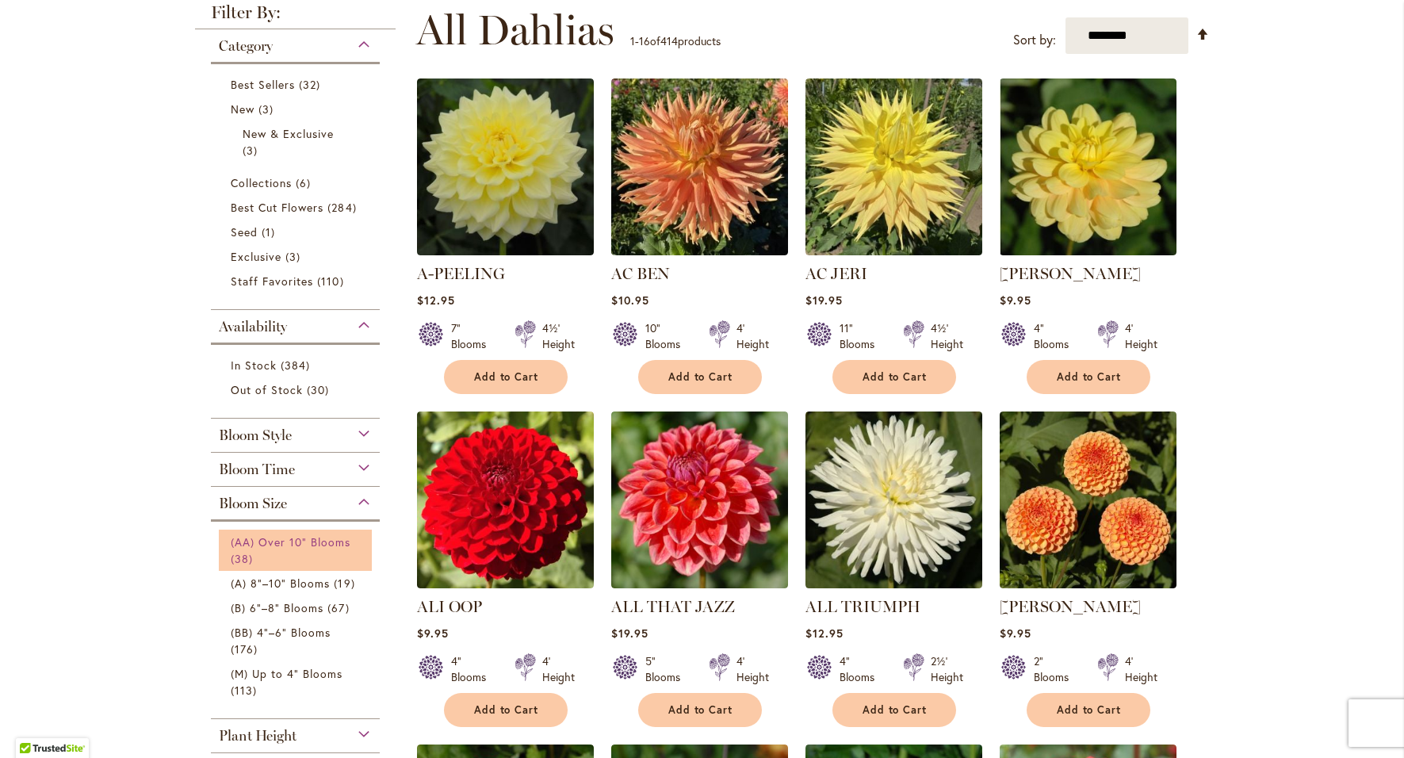
click at [302, 551] on link "(AA) Over 10" Blooms 38 items" at bounding box center [298, 550] width 134 height 33
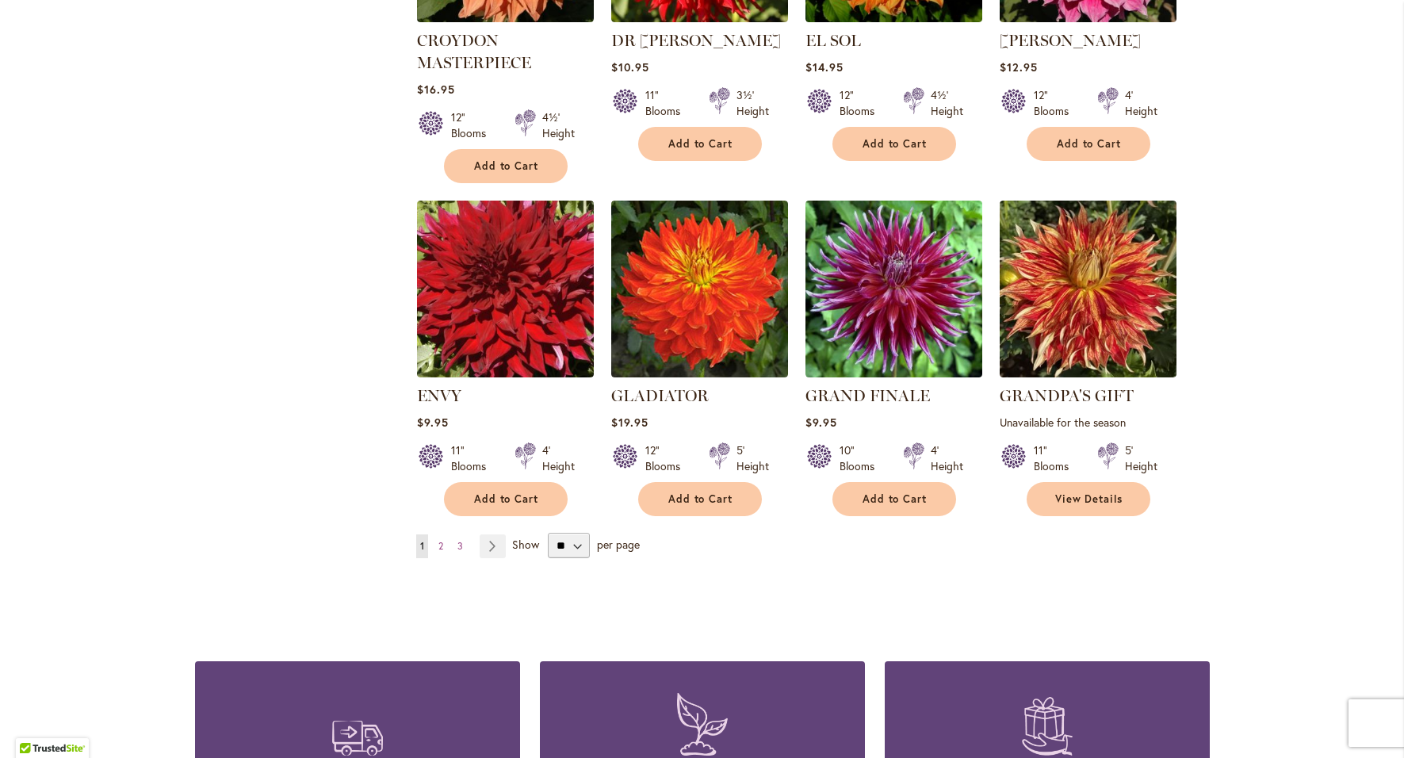
scroll to position [1189, 0]
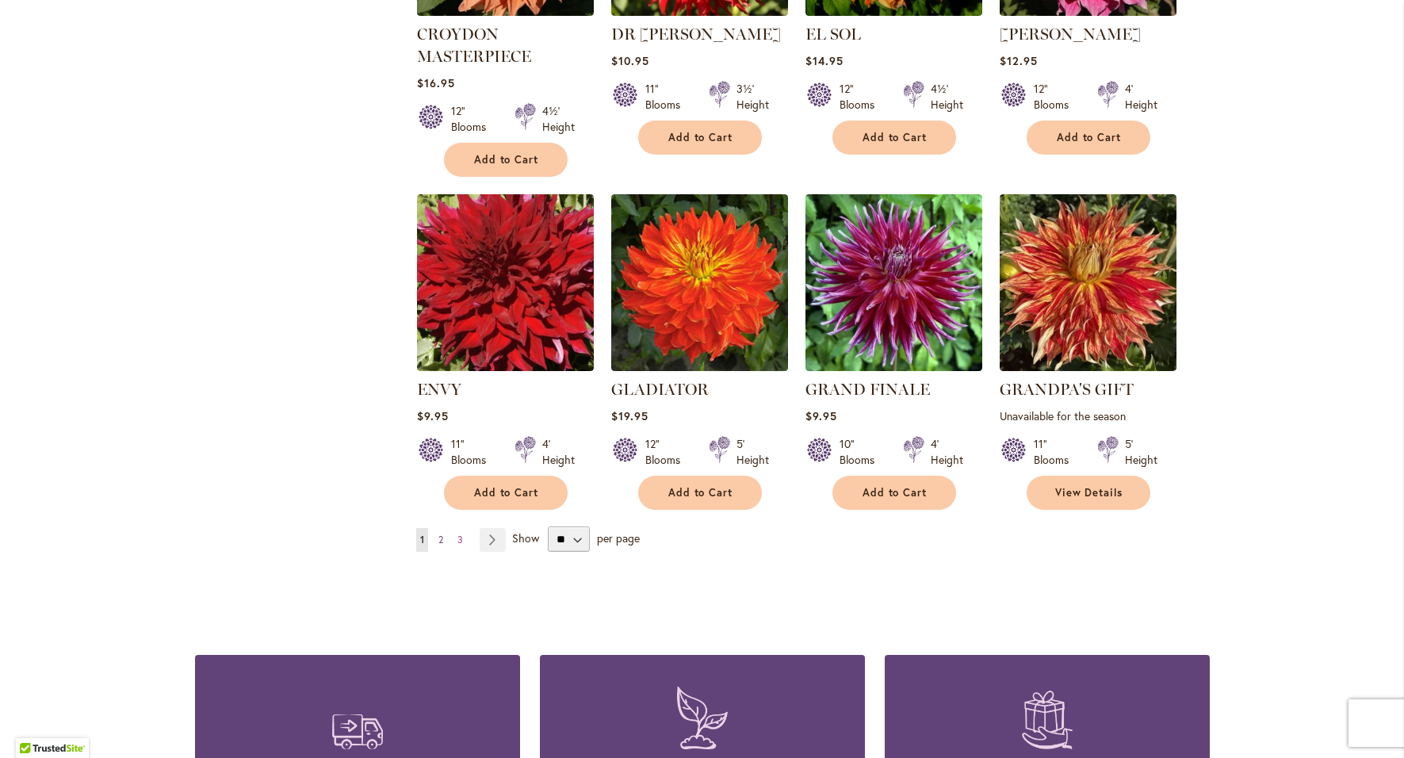
click at [439, 534] on link "Page 2" at bounding box center [441, 540] width 13 height 24
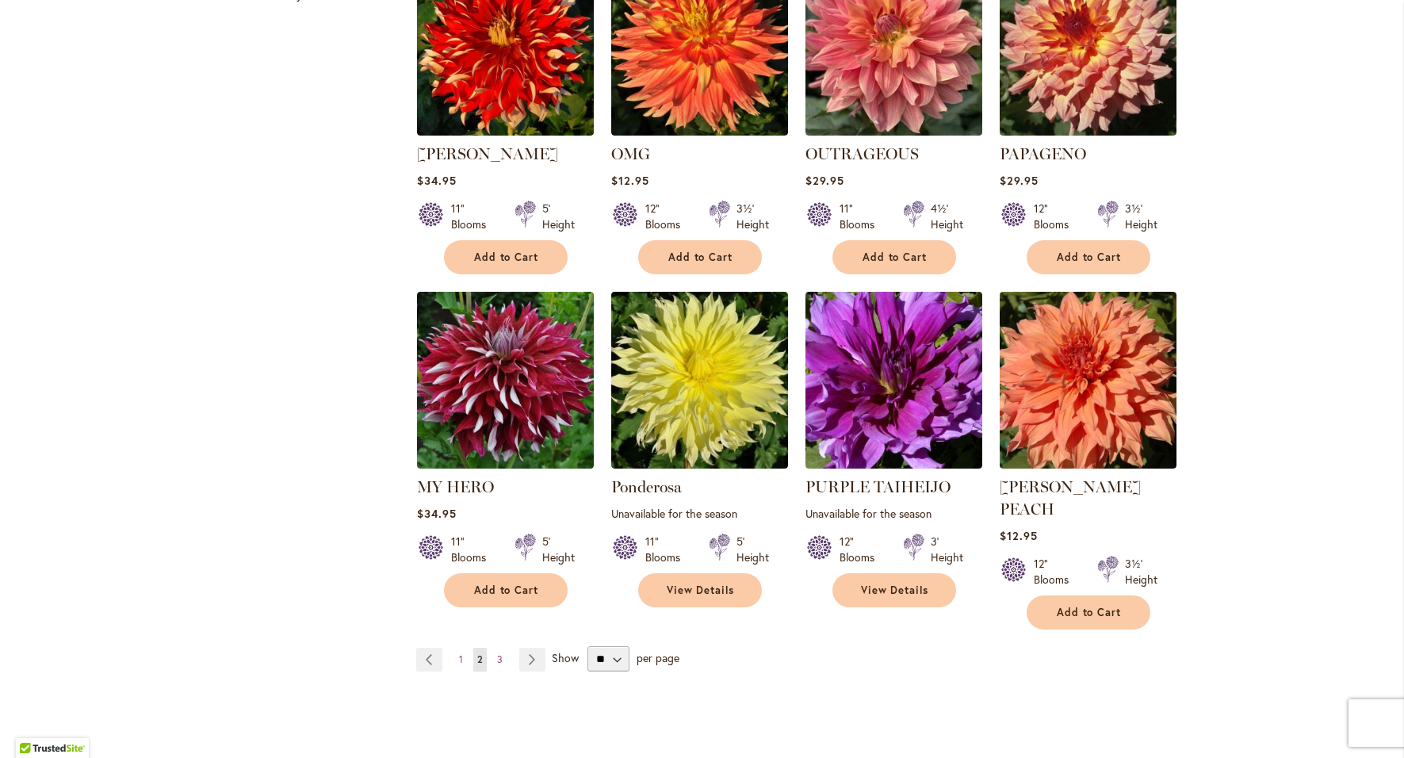
scroll to position [1110, 0]
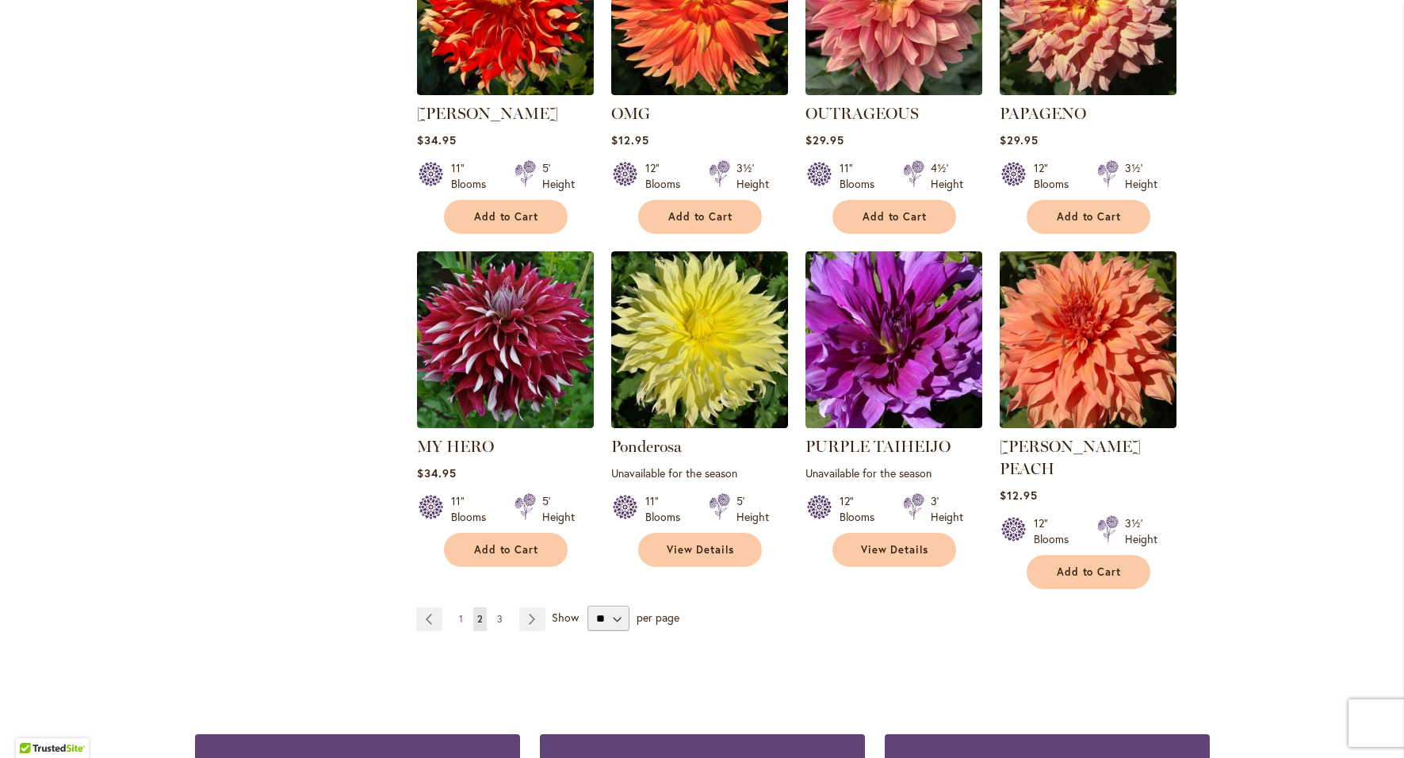
click at [497, 613] on span "3" at bounding box center [500, 619] width 6 height 12
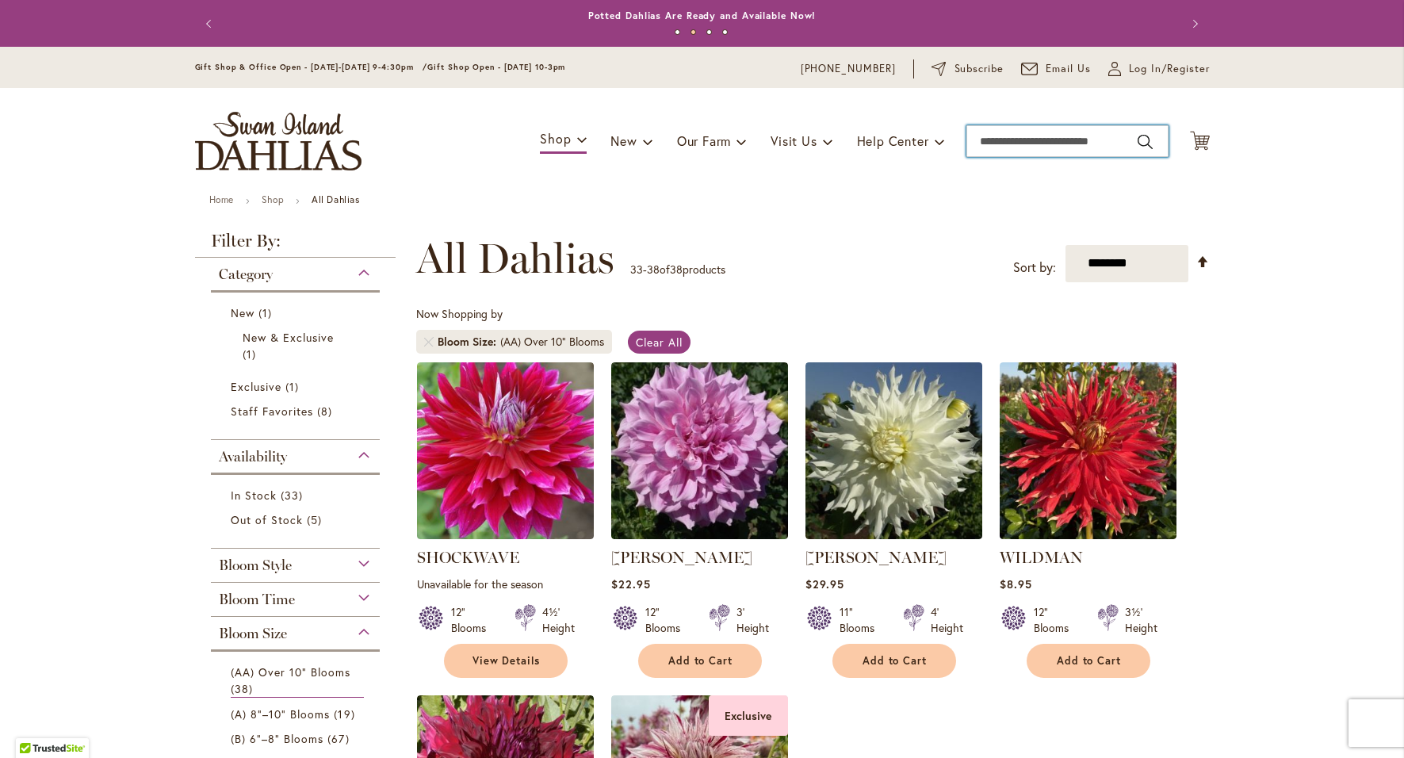
click at [1101, 143] on input "Search" at bounding box center [1068, 141] width 202 height 32
type input "*******"
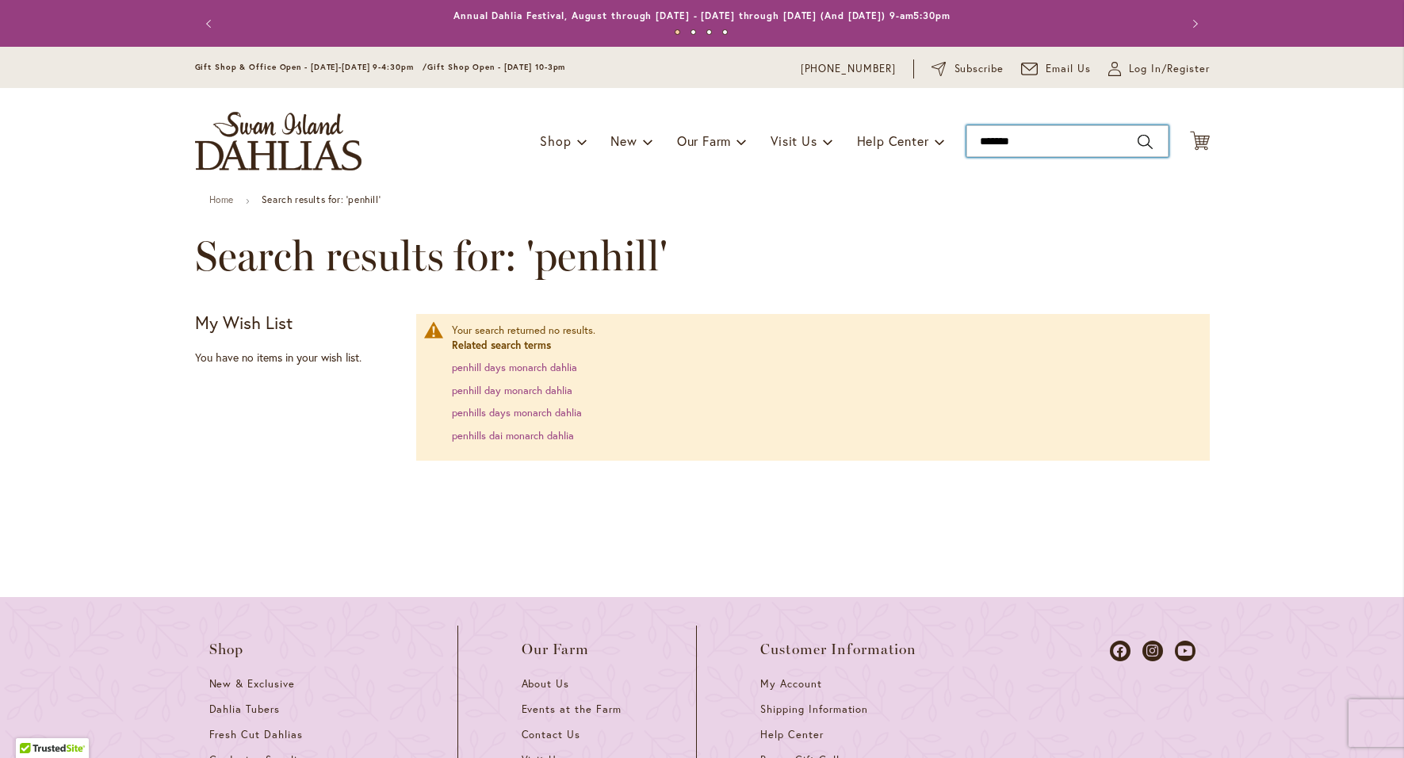
click at [1038, 141] on input "*******" at bounding box center [1068, 141] width 202 height 32
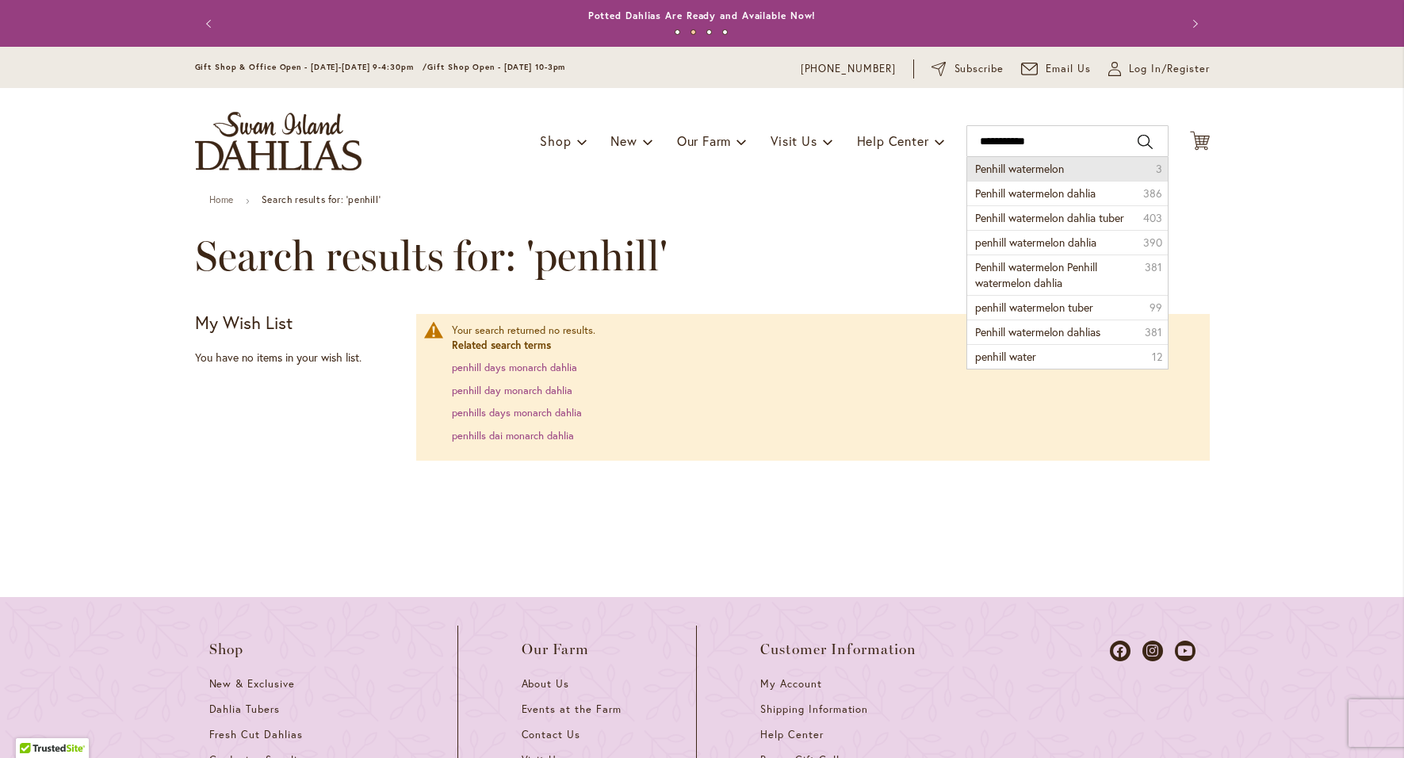
click at [1033, 165] on span "Penhill watermelon" at bounding box center [1019, 168] width 89 height 15
type input "**********"
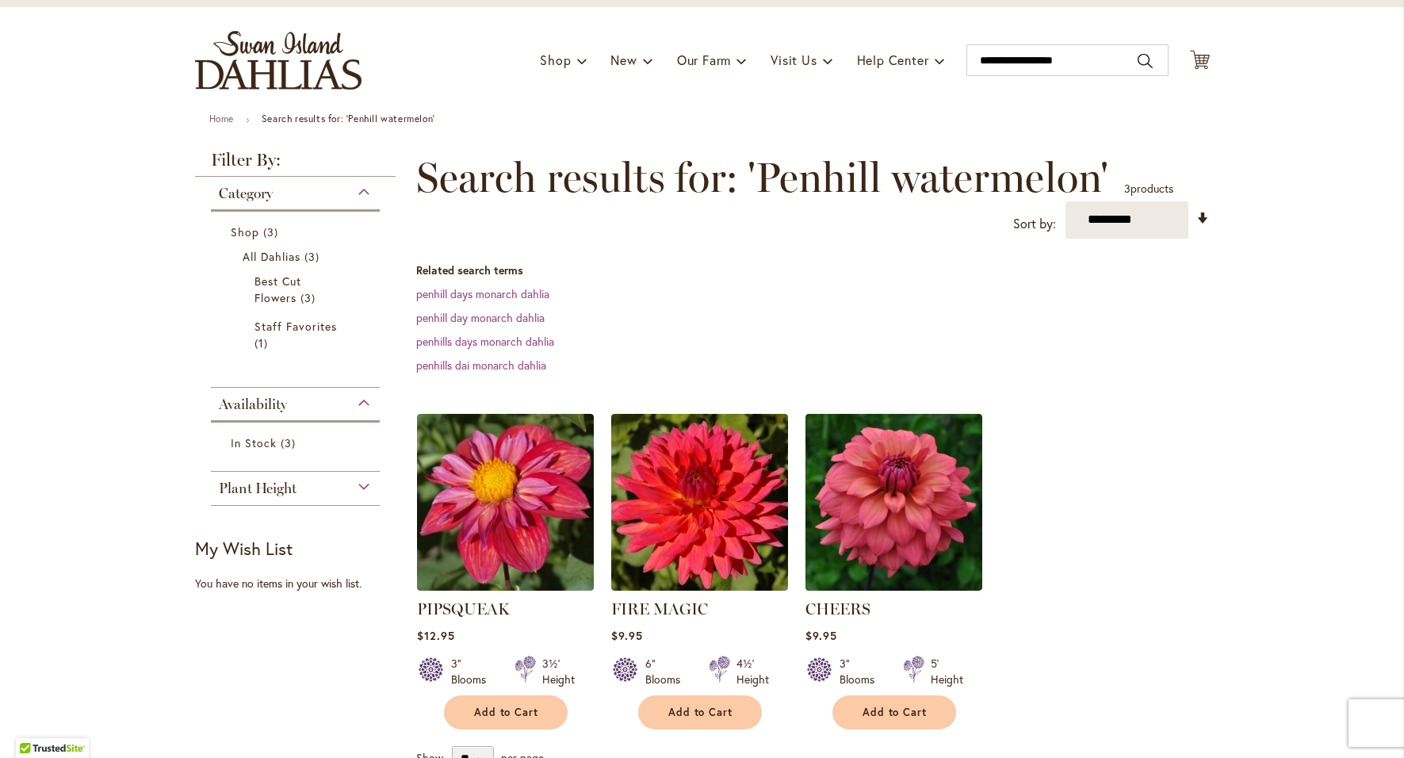
scroll to position [79, 0]
